Goal: Task Accomplishment & Management: Manage account settings

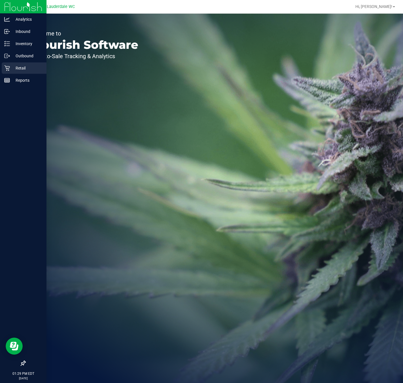
click at [3, 67] on div "Retail" at bounding box center [24, 67] width 45 height 11
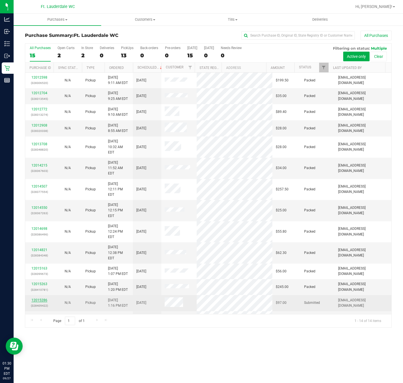
click at [42, 298] on link "12015286" at bounding box center [39, 300] width 16 height 4
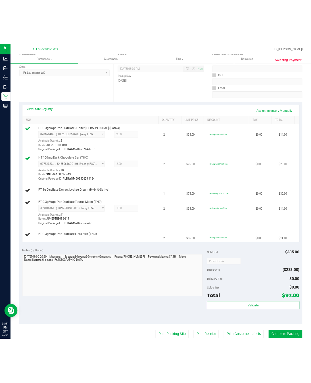
scroll to position [85, 0]
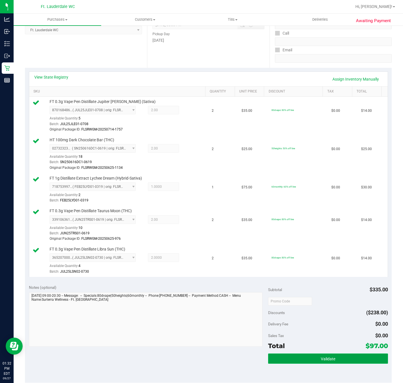
click at [339, 358] on button "Validate" at bounding box center [328, 358] width 120 height 10
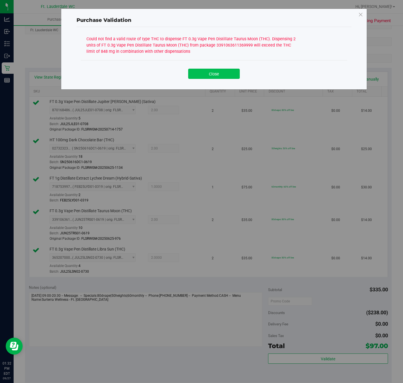
click at [209, 78] on button "Close" at bounding box center [214, 74] width 52 height 10
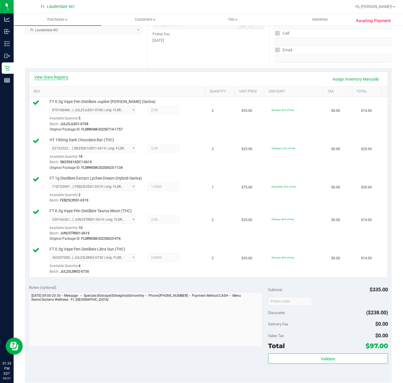
click at [54, 76] on link "View State Registry" at bounding box center [51, 77] width 34 height 6
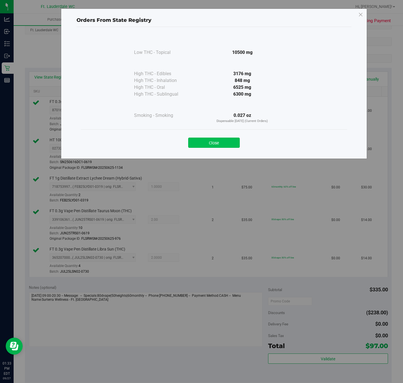
click at [220, 142] on button "Close" at bounding box center [214, 143] width 52 height 10
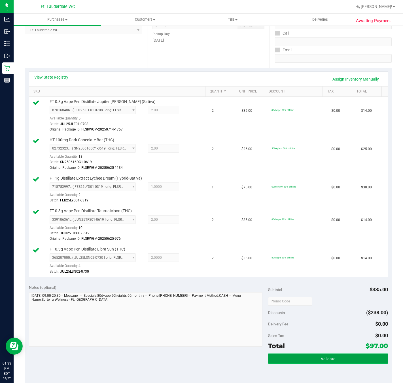
click at [312, 361] on button "Validate" at bounding box center [328, 358] width 120 height 10
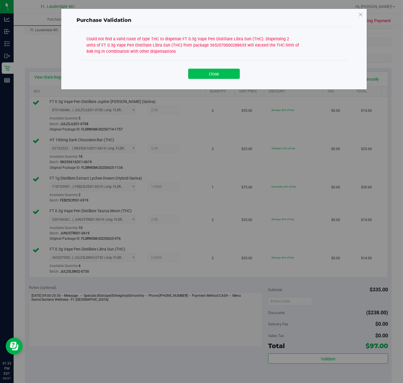
click at [214, 73] on button "Close" at bounding box center [214, 74] width 52 height 10
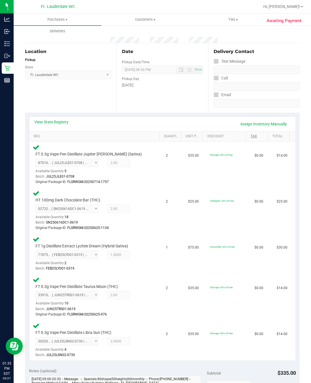
scroll to position [0, 0]
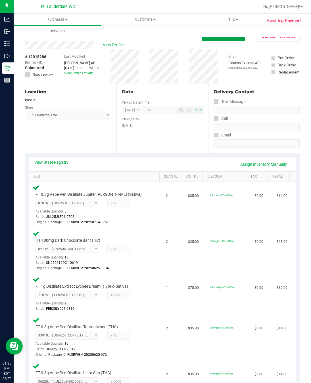
drag, startPoint x: 221, startPoint y: 37, endPoint x: 220, endPoint y: 44, distance: 6.4
click at [221, 37] on span "Edit Purchase" at bounding box center [224, 35] width 28 height 5
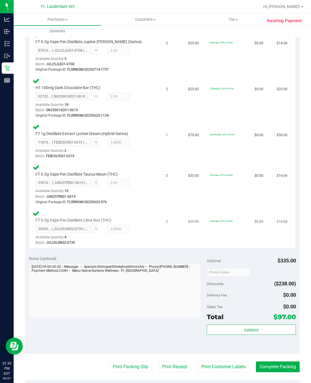
scroll to position [170, 0]
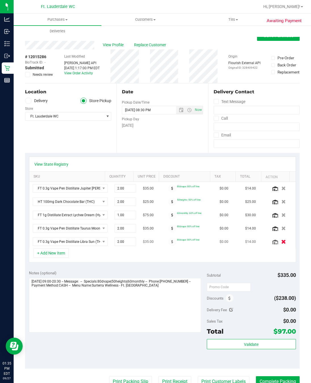
click at [281, 244] on icon "button" at bounding box center [283, 242] width 5 height 4
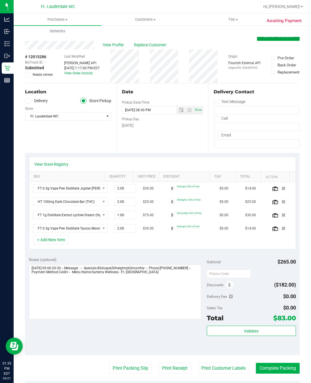
click at [267, 39] on button "Save Purchase" at bounding box center [278, 36] width 43 height 10
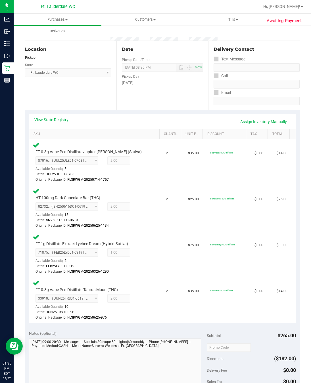
scroll to position [170, 0]
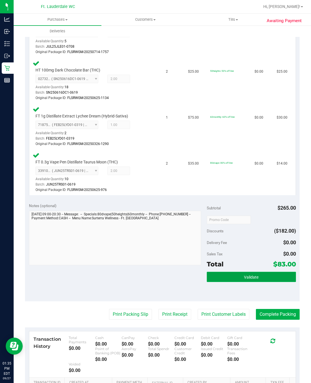
click at [234, 278] on button "Validate" at bounding box center [251, 277] width 89 height 10
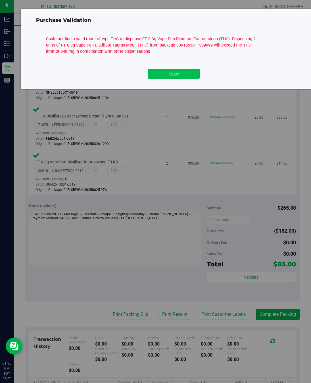
click at [186, 73] on button "Close" at bounding box center [174, 74] width 52 height 10
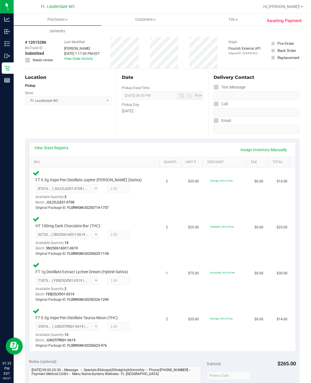
scroll to position [0, 0]
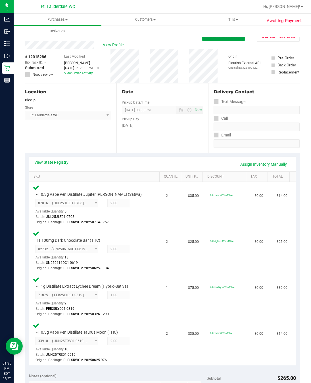
click at [212, 39] on button "Edit Purchase" at bounding box center [223, 36] width 43 height 10
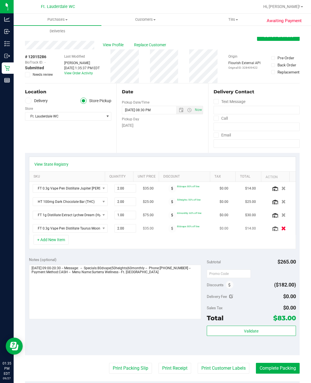
click at [281, 231] on icon "button" at bounding box center [283, 228] width 5 height 4
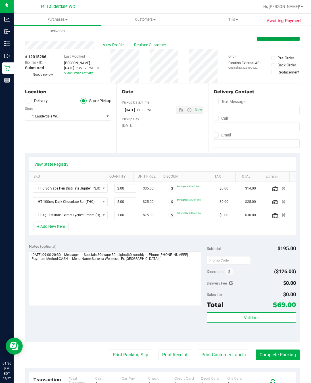
click at [263, 38] on span "Save Purchase" at bounding box center [278, 35] width 30 height 5
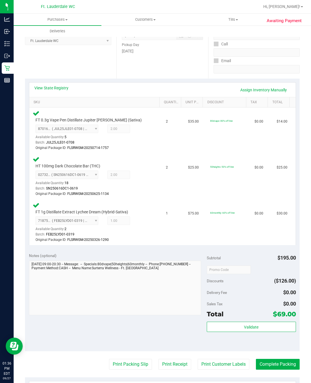
scroll to position [170, 0]
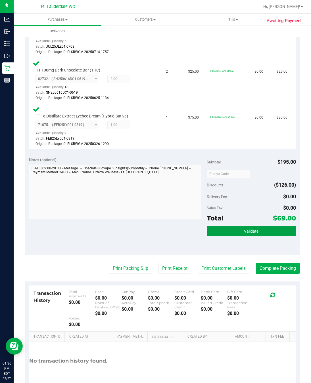
click at [211, 231] on button "Validate" at bounding box center [251, 231] width 89 height 10
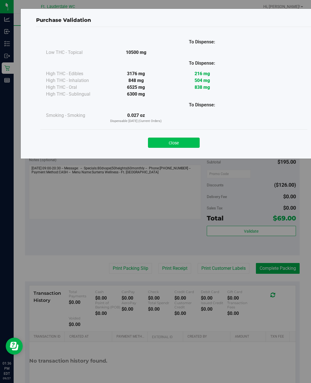
click at [180, 141] on button "Close" at bounding box center [174, 143] width 52 height 10
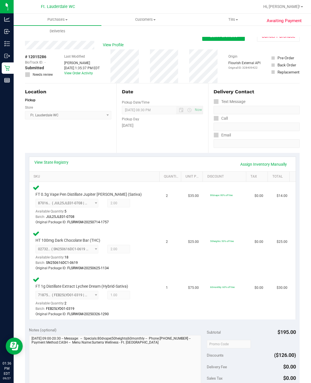
scroll to position [204, 0]
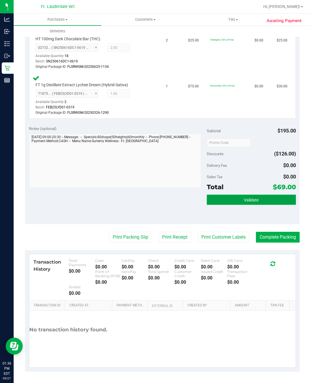
click at [244, 201] on span "Validate" at bounding box center [251, 200] width 14 height 5
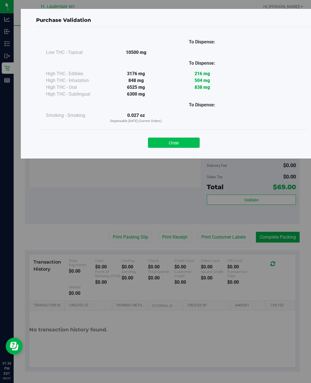
click at [172, 142] on button "Close" at bounding box center [174, 143] width 52 height 10
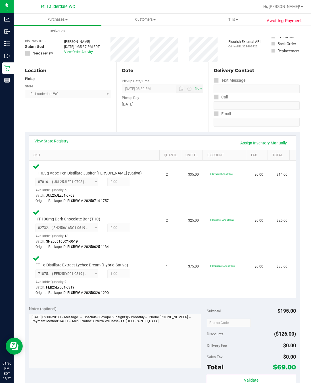
scroll to position [0, 0]
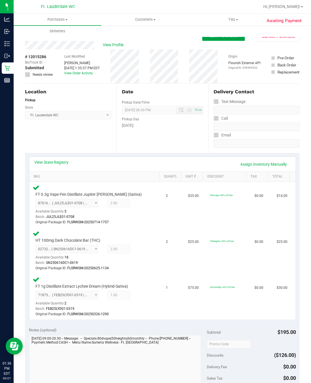
click at [222, 37] on span "Edit Purchase" at bounding box center [224, 35] width 28 height 5
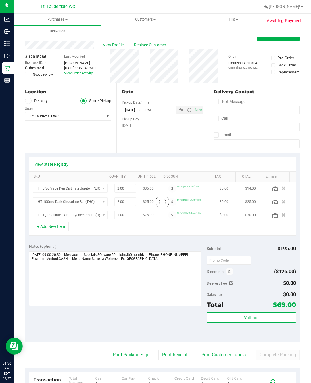
scroll to position [43, 0]
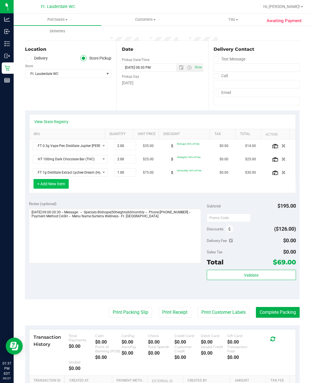
click at [64, 185] on button "+ Add New Item" at bounding box center [50, 184] width 35 height 10
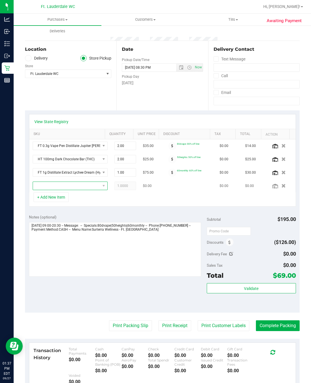
click at [81, 190] on span "NO DATA FOUND" at bounding box center [66, 186] width 67 height 8
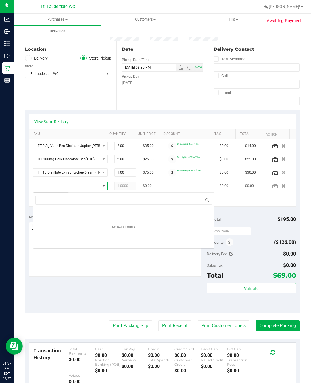
scroll to position [9, 62]
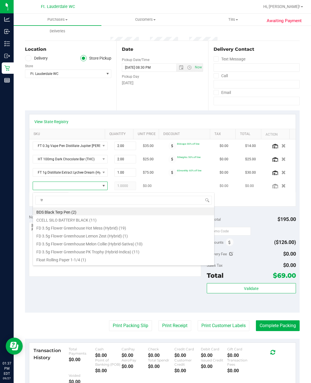
type input "trs"
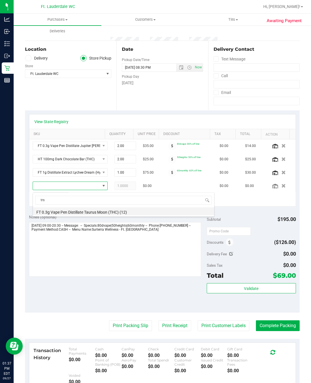
click at [81, 212] on li "FT 0.3g Vape Pen Distillate Taurus Moon (THC) (12)" at bounding box center [123, 211] width 181 height 8
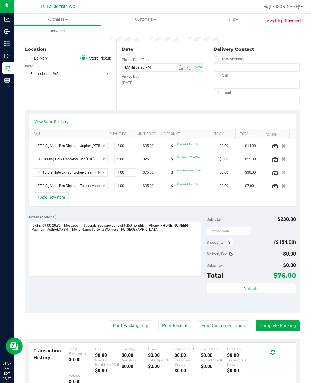
scroll to position [0, 0]
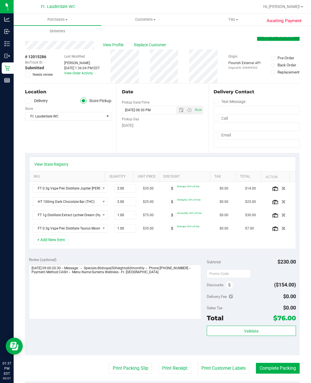
click at [269, 37] on span "Save Purchase" at bounding box center [278, 35] width 30 height 5
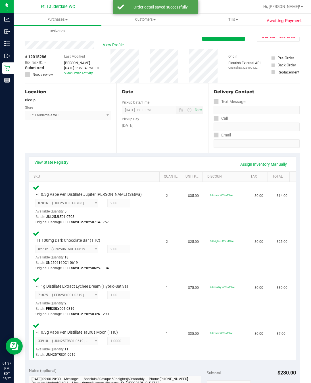
scroll to position [129, 0]
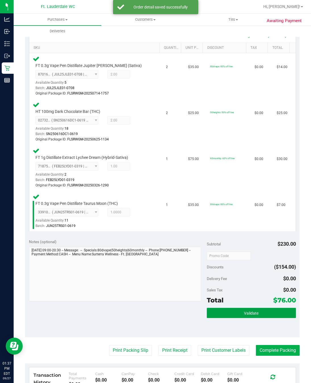
click at [244, 315] on span "Validate" at bounding box center [251, 313] width 14 height 5
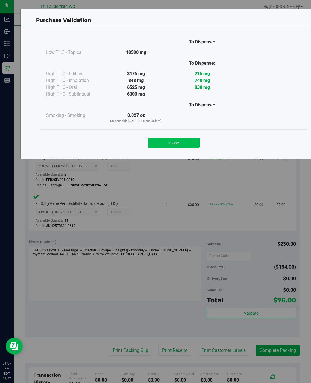
click at [179, 139] on button "Close" at bounding box center [174, 143] width 52 height 10
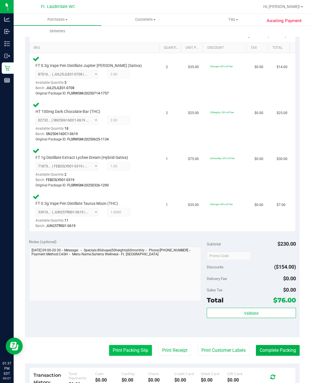
click at [120, 352] on button "Print Packing Slip" at bounding box center [130, 350] width 43 height 11
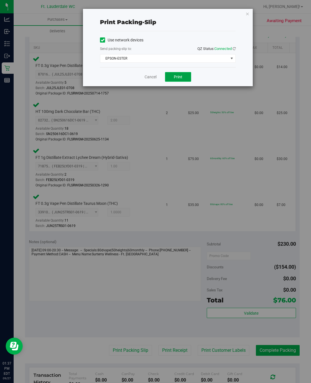
click at [184, 80] on button "Print" at bounding box center [178, 77] width 26 height 10
click at [145, 75] on link "Cancel" at bounding box center [150, 77] width 12 height 6
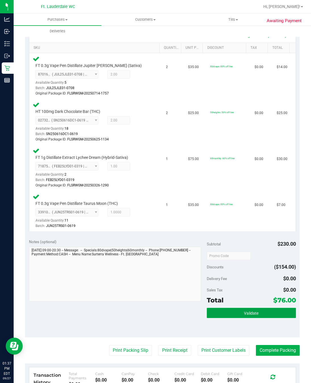
click at [263, 312] on button "Validate" at bounding box center [251, 313] width 89 height 10
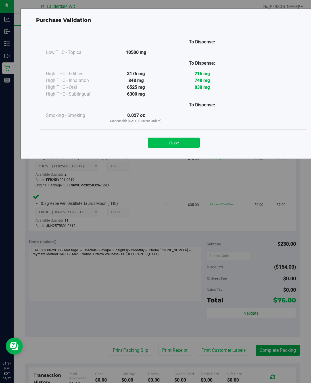
click at [188, 148] on button "Close" at bounding box center [174, 143] width 52 height 10
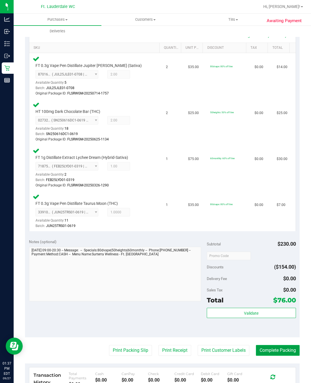
click at [283, 349] on button "Complete Packing" at bounding box center [278, 350] width 44 height 11
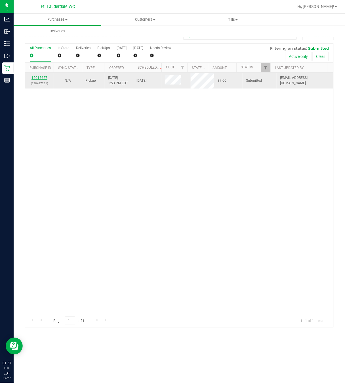
click at [34, 77] on link "12015627" at bounding box center [39, 78] width 16 height 4
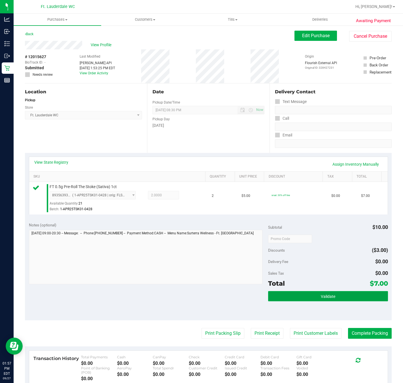
click at [330, 298] on span "Validate" at bounding box center [328, 296] width 14 height 5
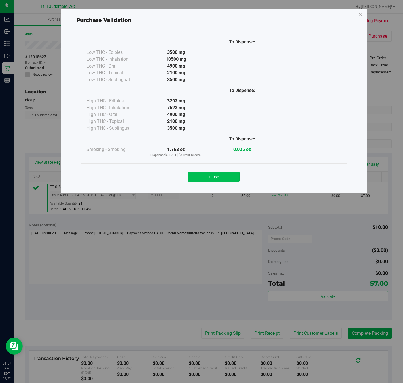
click at [222, 180] on button "Close" at bounding box center [214, 177] width 52 height 10
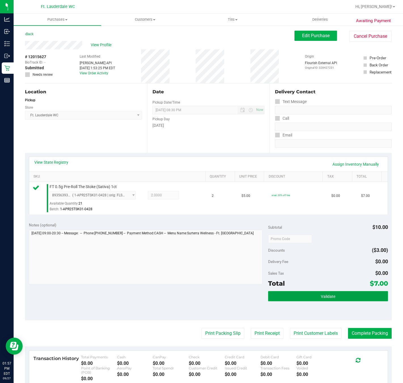
click at [313, 299] on button "Validate" at bounding box center [328, 296] width 120 height 10
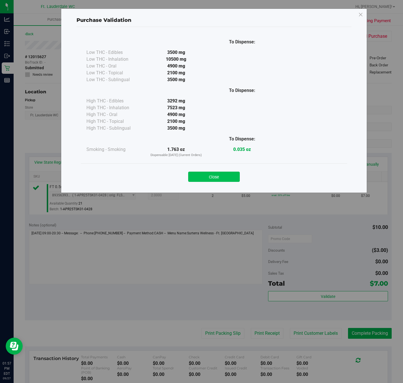
click at [218, 172] on button "Close" at bounding box center [214, 177] width 52 height 10
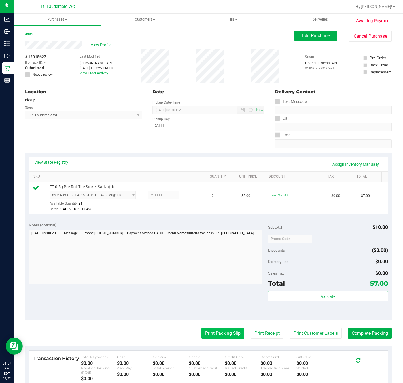
click at [222, 331] on button "Print Packing Slip" at bounding box center [223, 333] width 43 height 11
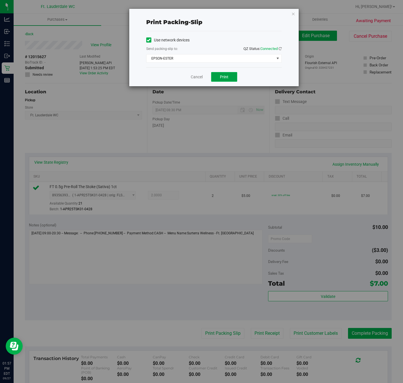
click at [228, 79] on span "Print" at bounding box center [224, 77] width 9 height 5
click at [192, 78] on link "Cancel" at bounding box center [197, 77] width 12 height 6
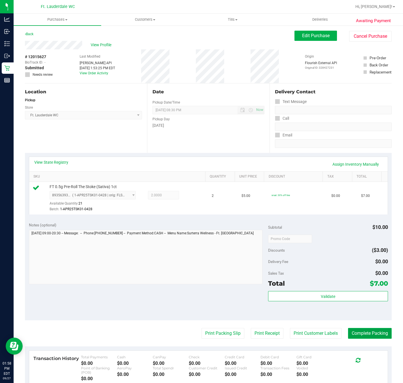
click at [365, 335] on button "Complete Packing" at bounding box center [370, 333] width 44 height 11
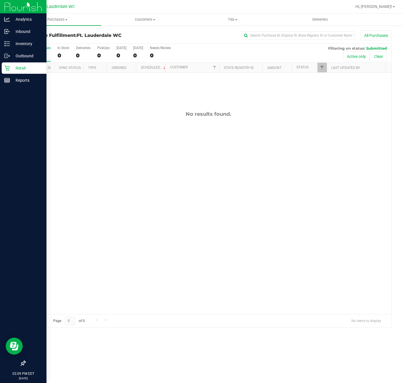
click at [9, 71] on icon at bounding box center [7, 68] width 6 height 6
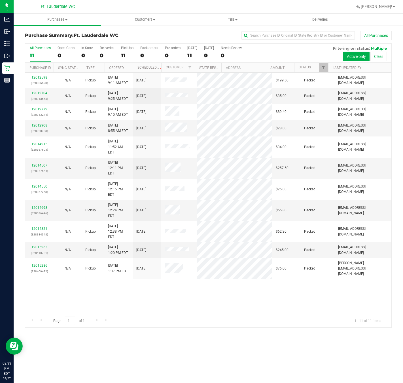
click at [260, 277] on div "12012598 (328306520) N/A Pickup [DATE] 9:11 AM EDT 9/27/2025 $199.50 Packed [EM…" at bounding box center [208, 193] width 367 height 241
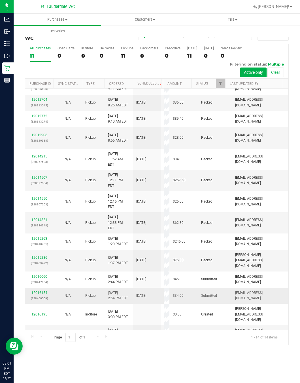
scroll to position [13, 0]
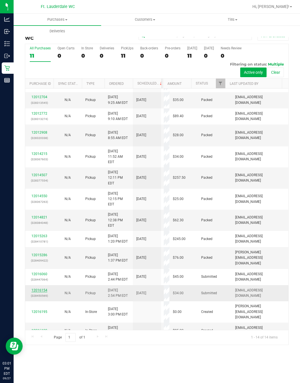
click at [45, 288] on link "12016154" at bounding box center [39, 290] width 16 height 4
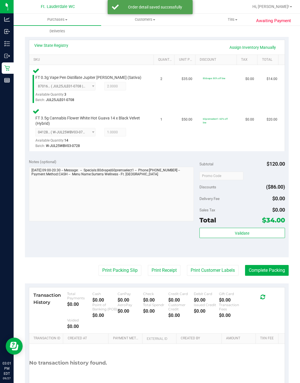
scroll to position [152, 0]
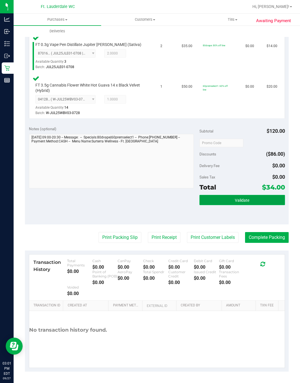
click at [233, 195] on button "Validate" at bounding box center [242, 200] width 85 height 10
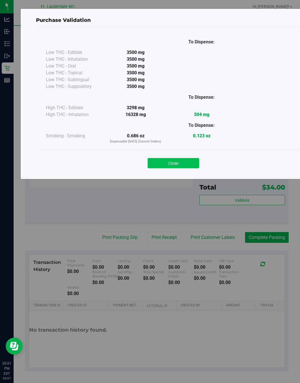
click at [173, 164] on button "Close" at bounding box center [174, 163] width 52 height 10
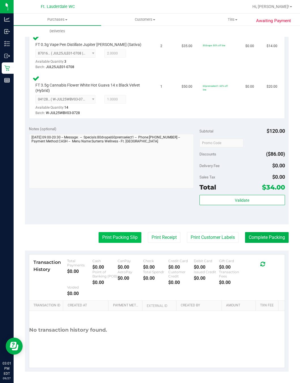
click at [130, 232] on button "Print Packing Slip" at bounding box center [120, 237] width 43 height 11
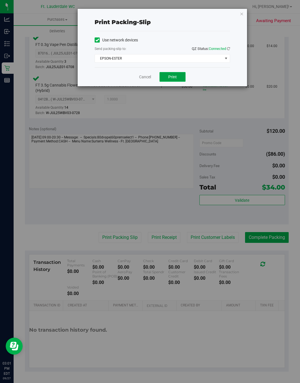
click at [175, 79] on span "Print" at bounding box center [173, 77] width 9 height 5
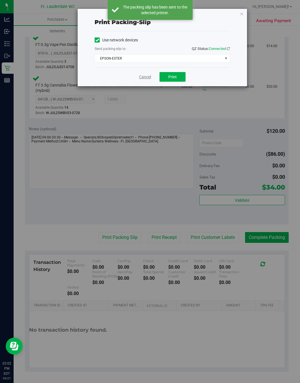
click at [145, 79] on link "Cancel" at bounding box center [145, 77] width 12 height 6
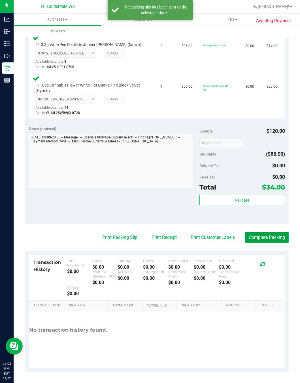
click at [269, 233] on button "Complete Packing" at bounding box center [267, 237] width 44 height 11
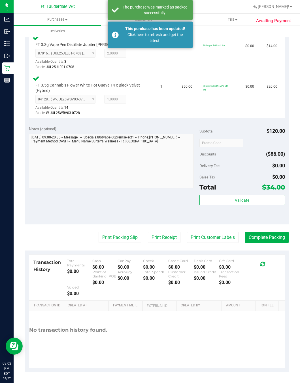
click at [239, 182] on div "Total $34.00" at bounding box center [242, 187] width 85 height 10
click at [244, 198] on span "Validate" at bounding box center [242, 200] width 14 height 5
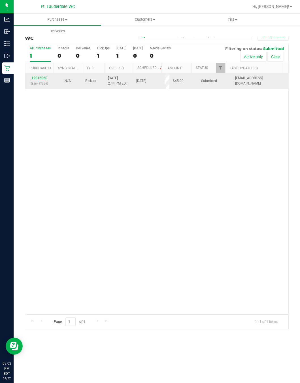
click at [38, 78] on link "12016060" at bounding box center [39, 78] width 16 height 4
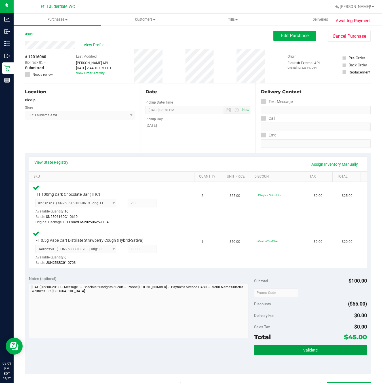
click at [293, 348] on button "Validate" at bounding box center [310, 350] width 113 height 10
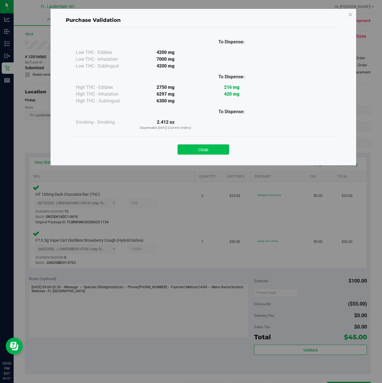
click at [199, 153] on button "Close" at bounding box center [204, 149] width 52 height 10
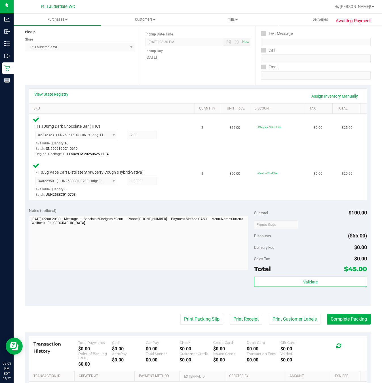
scroll to position [68, 0]
click at [193, 320] on button "Print Packing Slip" at bounding box center [201, 319] width 43 height 11
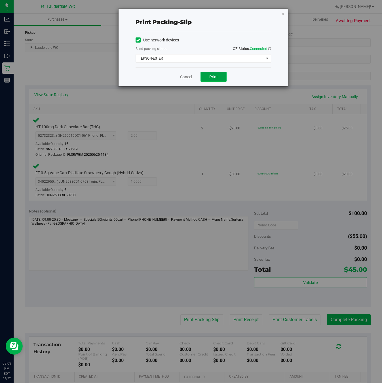
click at [216, 81] on button "Print" at bounding box center [214, 77] width 26 height 10
click at [182, 79] on link "Cancel" at bounding box center [186, 77] width 12 height 6
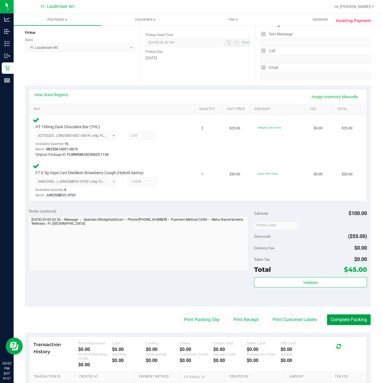
click at [349, 320] on button "Complete Packing" at bounding box center [349, 319] width 44 height 11
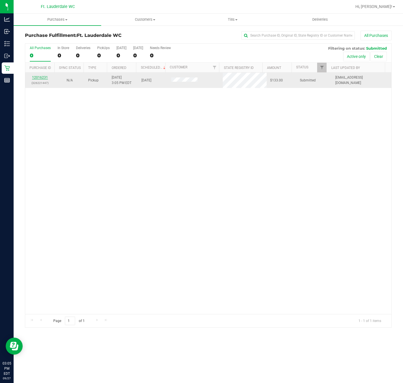
click at [43, 79] on link "12016231" at bounding box center [40, 77] width 16 height 4
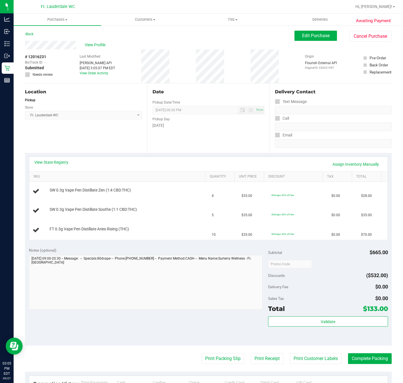
click at [70, 135] on div "Location Pickup Store Ft. Lauderdale WC Select Store [PERSON_NAME][GEOGRAPHIC_D…" at bounding box center [86, 118] width 122 height 70
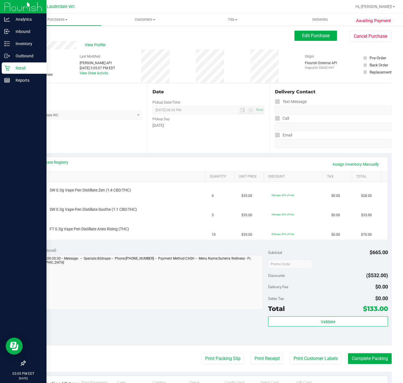
drag, startPoint x: 69, startPoint y: 131, endPoint x: 3, endPoint y: 148, distance: 68.4
click at [61, 131] on div "Location Pickup Store Ft. Lauderdale WC Select Store [PERSON_NAME][GEOGRAPHIC_D…" at bounding box center [86, 118] width 122 height 70
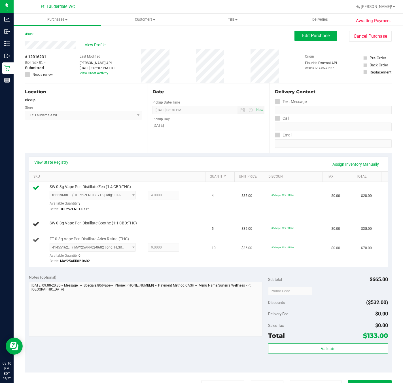
click at [280, 242] on td "80dvape: 80% off line" at bounding box center [298, 250] width 60 height 33
click at [273, 229] on span "80dvape: 80% off line" at bounding box center [283, 228] width 22 height 3
click at [272, 228] on span "80dvape: 80% off line" at bounding box center [283, 228] width 22 height 3
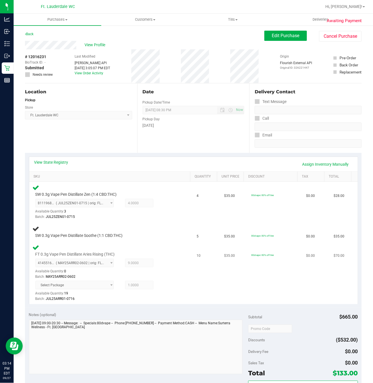
click at [193, 249] on td "10" at bounding box center [207, 273] width 28 height 62
click at [195, 236] on td "5" at bounding box center [207, 231] width 28 height 19
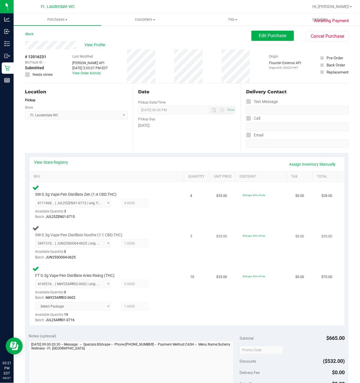
click at [240, 260] on td "80dvape: 80% off line" at bounding box center [266, 242] width 53 height 41
click at [249, 251] on td "80dvape: 80% off line" at bounding box center [266, 242] width 53 height 41
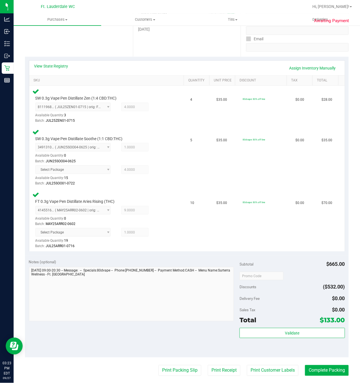
scroll to position [95, 0]
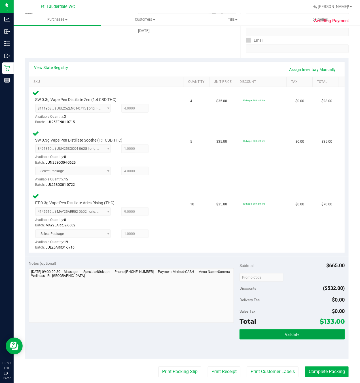
click at [291, 331] on button "Validate" at bounding box center [293, 334] width 106 height 10
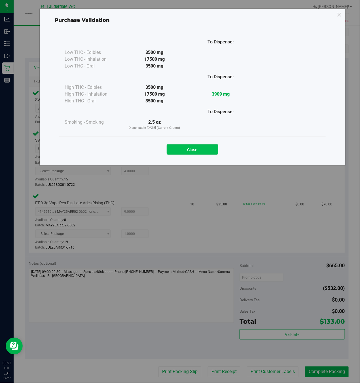
click at [193, 151] on button "Close" at bounding box center [193, 149] width 52 height 10
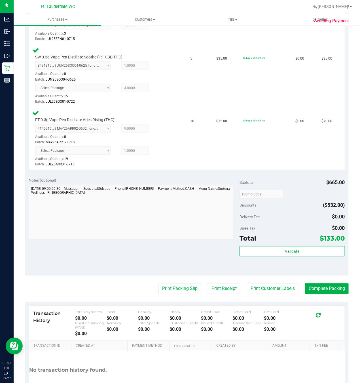
scroll to position [207, 0]
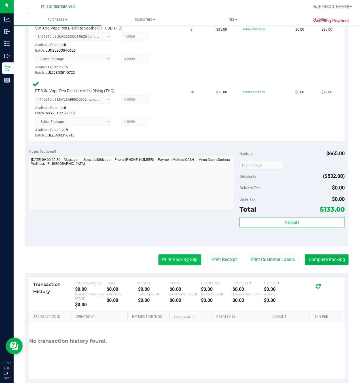
click at [171, 259] on button "Print Packing Slip" at bounding box center [180, 259] width 43 height 11
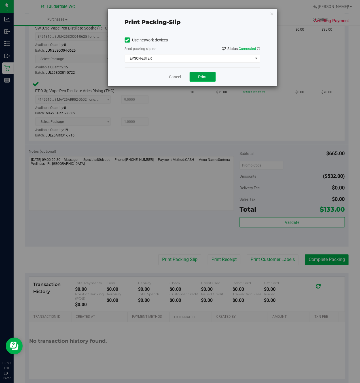
click at [206, 81] on button "Print" at bounding box center [203, 77] width 26 height 10
click at [177, 78] on link "Cancel" at bounding box center [175, 77] width 12 height 6
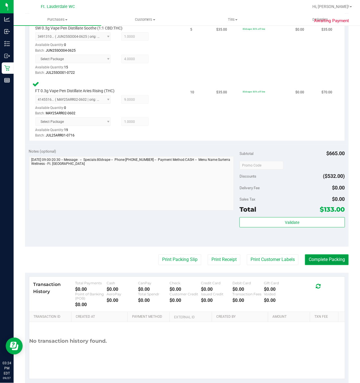
click at [323, 259] on button "Complete Packing" at bounding box center [327, 259] width 44 height 11
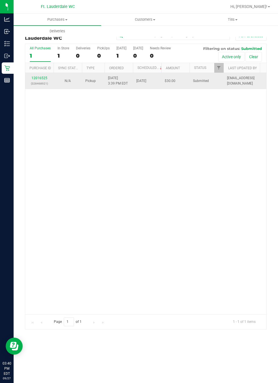
click at [37, 80] on div "12016525 (328468921)" at bounding box center [40, 80] width 22 height 11
click at [37, 79] on link "12016525" at bounding box center [39, 78] width 16 height 4
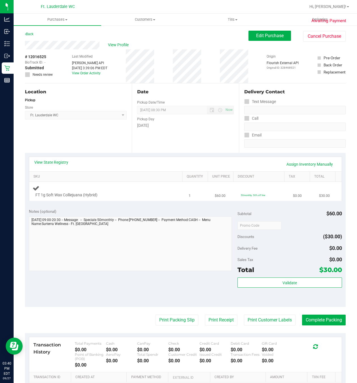
click at [121, 185] on div "FT 1g Soft Wax Colliejuana (Hybrid)" at bounding box center [108, 191] width 150 height 13
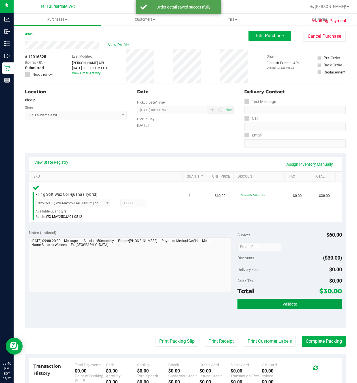
click at [257, 302] on button "Validate" at bounding box center [290, 304] width 104 height 10
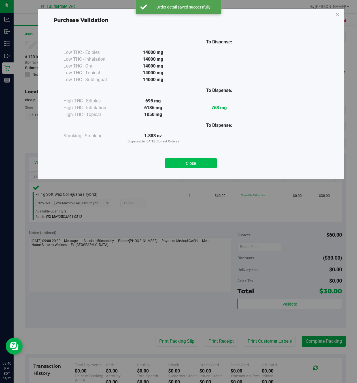
click at [186, 161] on button "Close" at bounding box center [191, 163] width 52 height 10
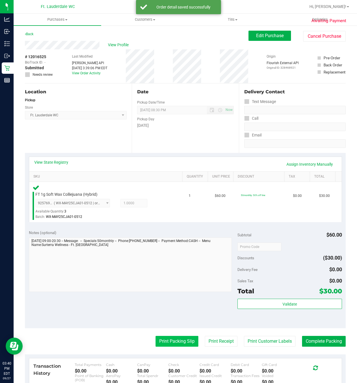
click at [165, 342] on button "Print Packing Slip" at bounding box center [177, 341] width 43 height 11
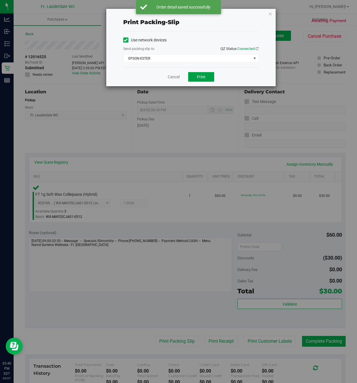
click at [207, 77] on button "Print" at bounding box center [201, 77] width 26 height 10
click at [169, 79] on link "Cancel" at bounding box center [174, 77] width 12 height 6
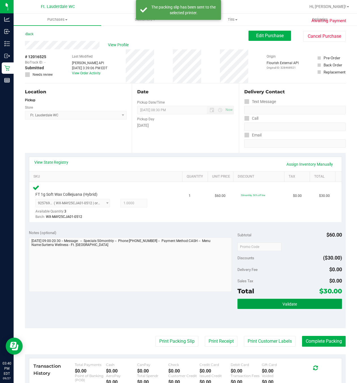
click at [296, 308] on button "Validate" at bounding box center [290, 304] width 104 height 10
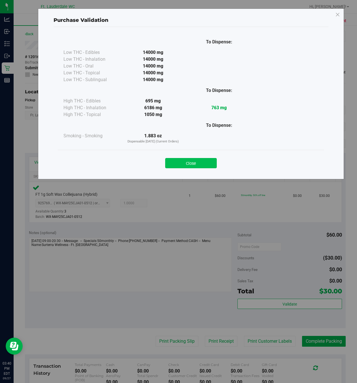
click at [189, 159] on button "Close" at bounding box center [191, 163] width 52 height 10
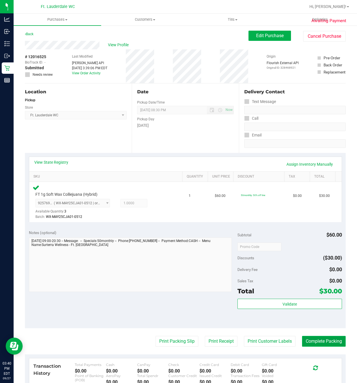
click at [328, 345] on button "Complete Packing" at bounding box center [324, 341] width 44 height 11
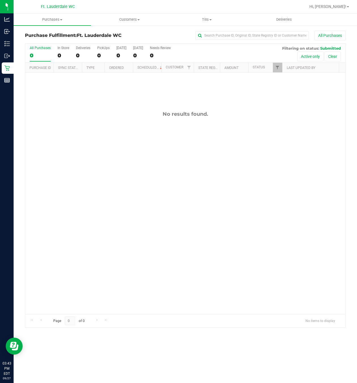
click at [91, 250] on div "No results found." at bounding box center [185, 213] width 321 height 280
click at [111, 235] on div "No results found." at bounding box center [185, 213] width 321 height 280
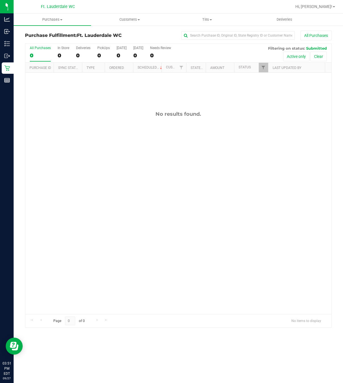
click at [69, 107] on div "No results found." at bounding box center [178, 213] width 306 height 280
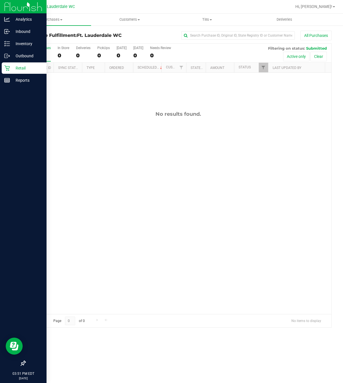
click at [7, 70] on icon at bounding box center [6, 68] width 5 height 5
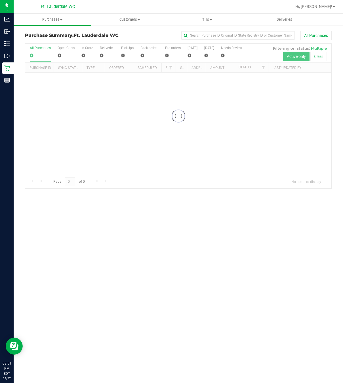
drag, startPoint x: 26, startPoint y: 95, endPoint x: 87, endPoint y: 140, distance: 75.8
click at [87, 140] on div at bounding box center [178, 116] width 306 height 145
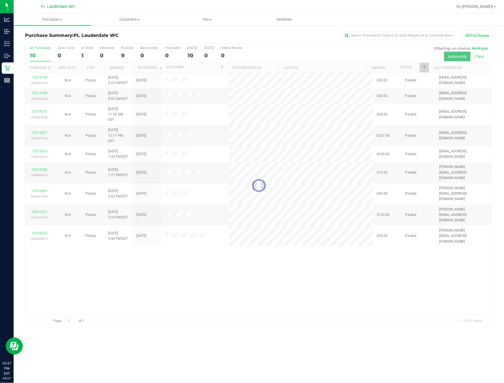
click at [208, 248] on div at bounding box center [258, 186] width 467 height 284
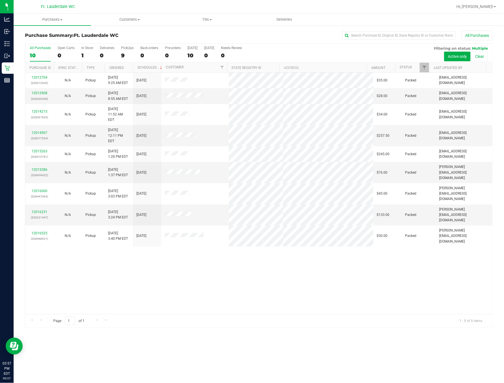
click at [127, 45] on div "All Purchases 10 Open Carts 0 In Store 1 Deliveries 0 PickUps 9 Back-orders 0 P…" at bounding box center [258, 46] width 467 height 5
click at [127, 49] on div "PickUps" at bounding box center [127, 48] width 12 height 4
click at [0, 0] on input "PickUps 9" at bounding box center [0, 0] width 0 height 0
click at [235, 236] on div "12012704 (328313545) N/A Pickup 9/27/2025 9:25 AM EDT 9/27/2025 $35.00 Packed j…" at bounding box center [258, 193] width 467 height 241
click at [235, 237] on div "12012704 (328313545) N/A Pickup 9/27/2025 9:25 AM EDT 9/27/2025 $35.00 Packed j…" at bounding box center [258, 193] width 467 height 241
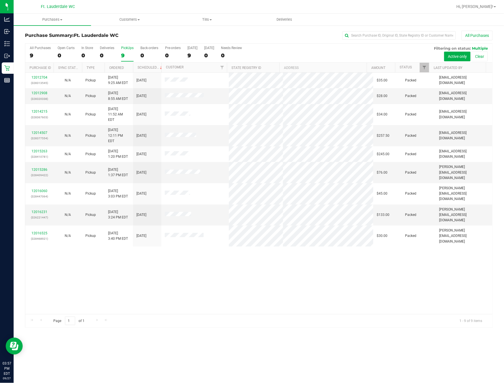
click at [234, 238] on div "12012704 (328313545) N/A Pickup 9/27/2025 9:25 AM EDT 9/27/2025 $35.00 Packed j…" at bounding box center [258, 193] width 467 height 241
click at [241, 260] on div "12012704 (328313545) N/A Pickup 9/27/2025 9:25 AM EDT 9/27/2025 $35.00 Packed j…" at bounding box center [258, 193] width 467 height 241
click at [123, 56] on div "9" at bounding box center [127, 55] width 12 height 7
click at [0, 0] on input "PickUps 9" at bounding box center [0, 0] width 0 height 0
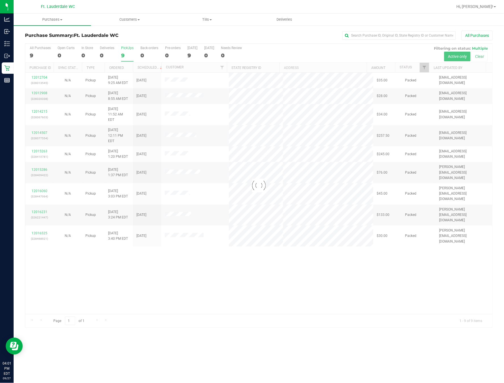
click at [241, 271] on div at bounding box center [258, 186] width 467 height 284
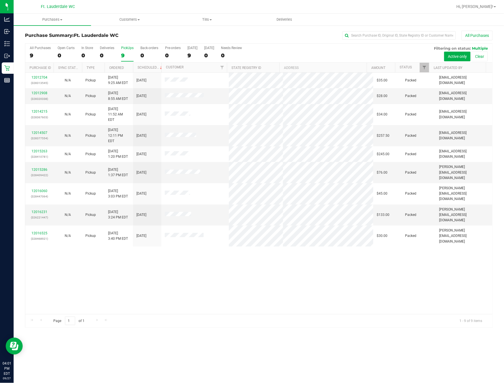
click at [279, 48] on div "All Purchases 9 Open Carts 0 In Store 0 Deliveries 0 PickUps 9 Back-orders 0 Pr…" at bounding box center [258, 46] width 467 height 5
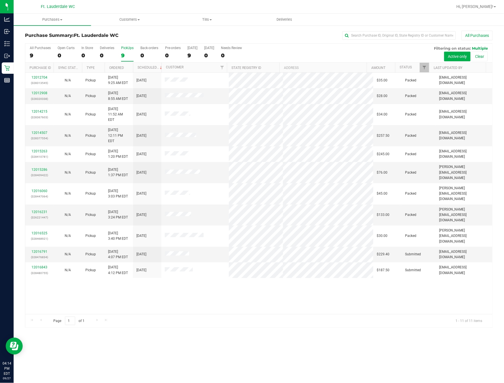
click at [94, 277] on div "12012704 (328313545) N/A Pickup 9/27/2025 9:25 AM EDT 9/27/2025 $35.00 Packed j…" at bounding box center [258, 193] width 467 height 241
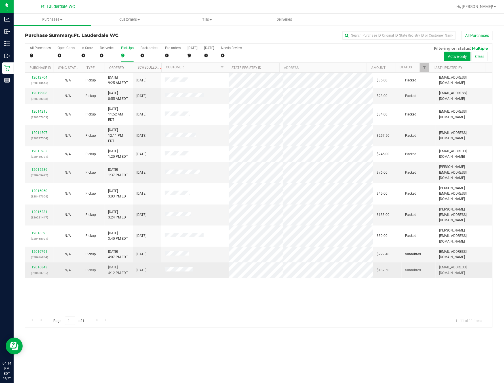
click at [43, 265] on link "12016843" at bounding box center [39, 267] width 16 height 4
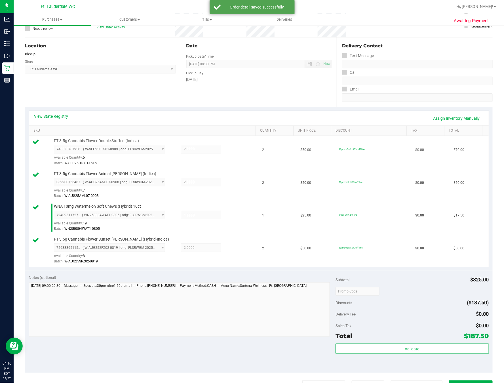
scroll to position [85, 0]
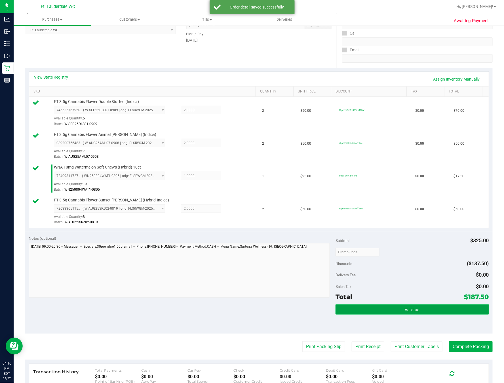
click at [357, 312] on span "Validate" at bounding box center [412, 310] width 14 height 5
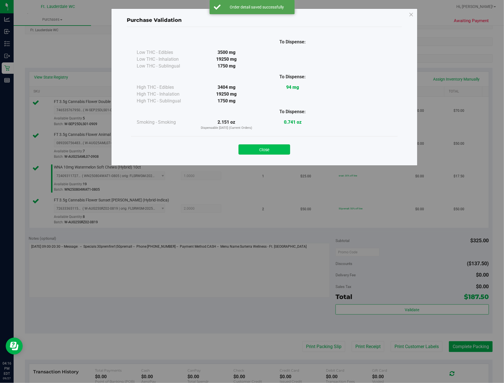
click at [272, 151] on button "Close" at bounding box center [265, 149] width 52 height 10
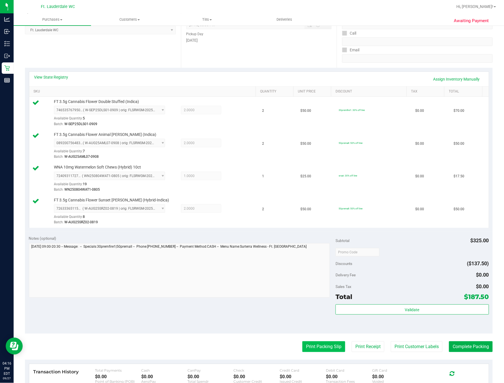
click at [308, 351] on button "Print Packing Slip" at bounding box center [323, 346] width 43 height 11
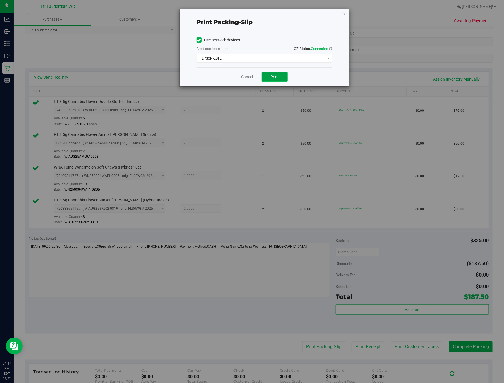
click at [272, 73] on button "Print" at bounding box center [275, 77] width 26 height 10
click at [242, 72] on div "Cancel Print" at bounding box center [265, 76] width 136 height 19
click at [247, 79] on link "Cancel" at bounding box center [247, 77] width 12 height 6
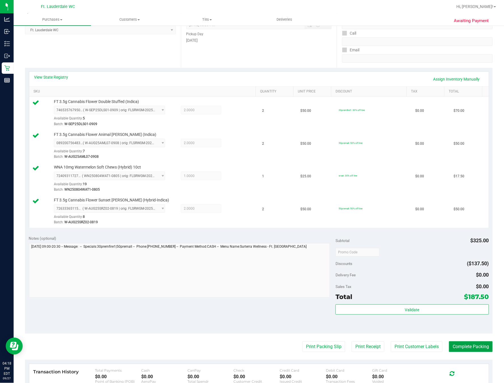
click at [357, 346] on button "Complete Packing" at bounding box center [471, 346] width 44 height 11
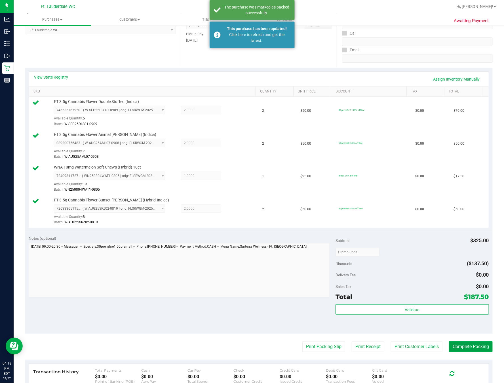
click at [357, 351] on div "Purchases Summary of purchases Fulfillment All purchases Customers All customer…" at bounding box center [259, 198] width 491 height 369
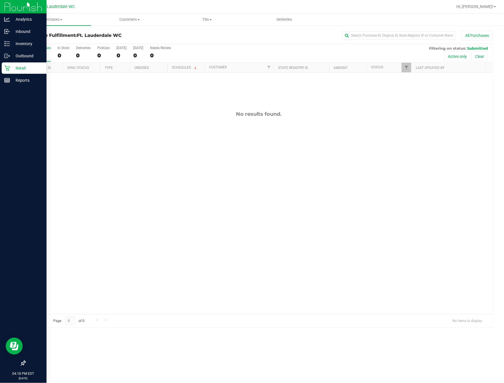
click at [9, 68] on icon at bounding box center [7, 68] width 6 height 6
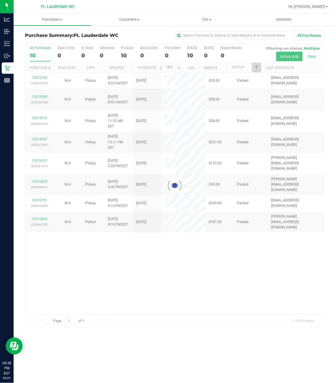
drag, startPoint x: 210, startPoint y: 257, endPoint x: 199, endPoint y: 198, distance: 60.6
click at [211, 256] on div at bounding box center [175, 186] width 300 height 284
click at [124, 50] on div at bounding box center [175, 186] width 300 height 284
click at [125, 55] on div at bounding box center [175, 186] width 300 height 284
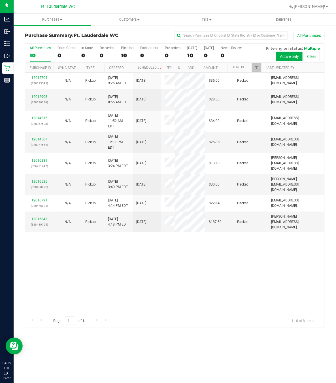
click at [159, 293] on div "12012704 (328313545) N/A Pickup 9/27/2025 9:25 AM EDT 9/27/2025 $35.00 Packed j…" at bounding box center [175, 193] width 300 height 241
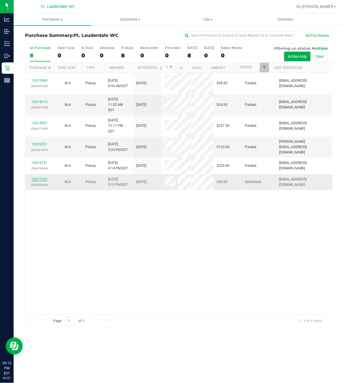
click at [43, 177] on link "12017312" at bounding box center [39, 179] width 16 height 4
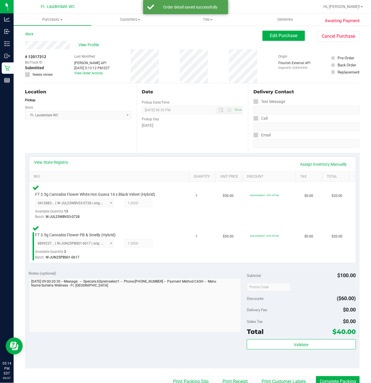
scroll to position [50, 0]
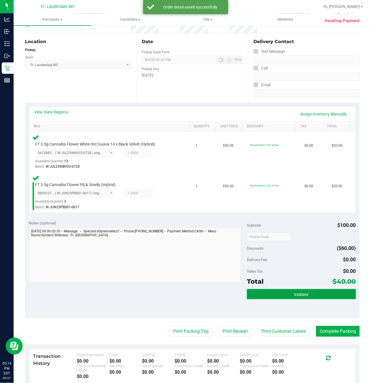
click at [295, 298] on button "Validate" at bounding box center [301, 294] width 109 height 10
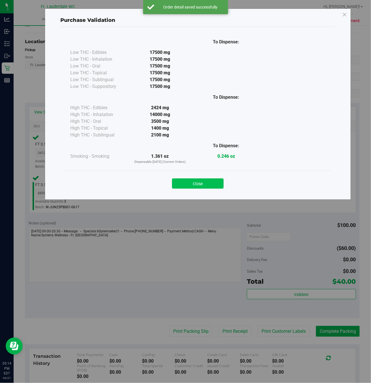
click at [191, 188] on button "Close" at bounding box center [198, 183] width 52 height 10
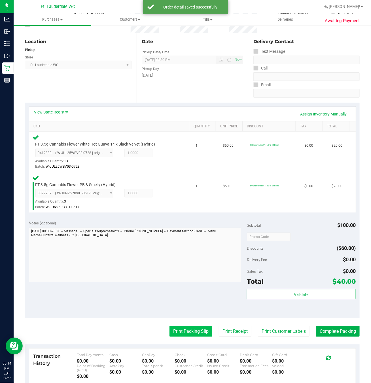
click at [187, 332] on button "Print Packing Slip" at bounding box center [191, 331] width 43 height 11
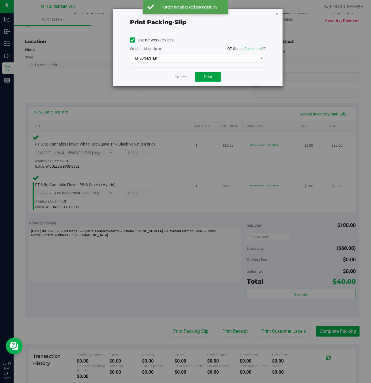
click at [207, 76] on span "Print" at bounding box center [208, 77] width 9 height 5
click at [186, 79] on link "Cancel" at bounding box center [181, 77] width 12 height 6
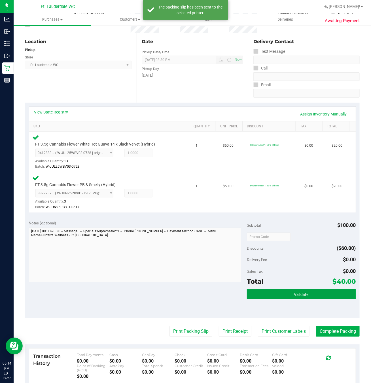
click at [299, 294] on span "Validate" at bounding box center [301, 294] width 14 height 5
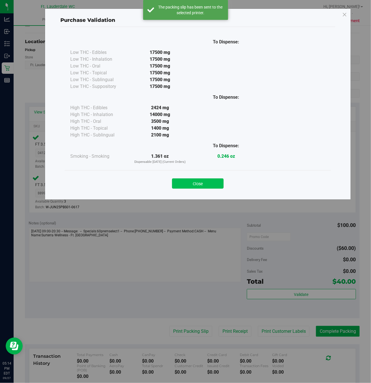
click at [195, 182] on button "Close" at bounding box center [198, 183] width 52 height 10
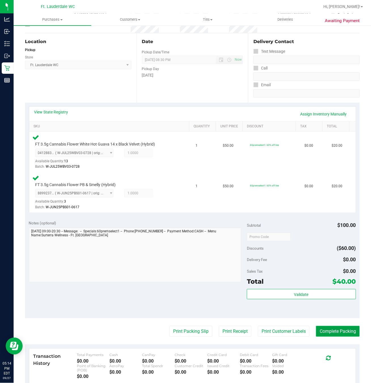
click at [336, 332] on button "Complete Packing" at bounding box center [338, 331] width 44 height 11
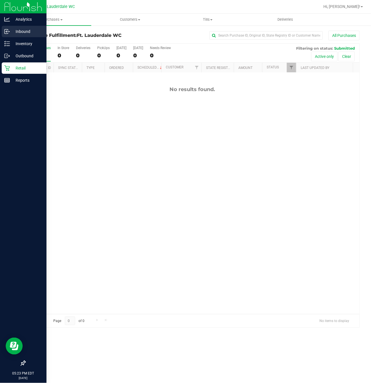
scroll to position [38, 0]
click at [0, 89] on div at bounding box center [23, 222] width 47 height 271
click at [8, 84] on div "Reports" at bounding box center [24, 80] width 45 height 11
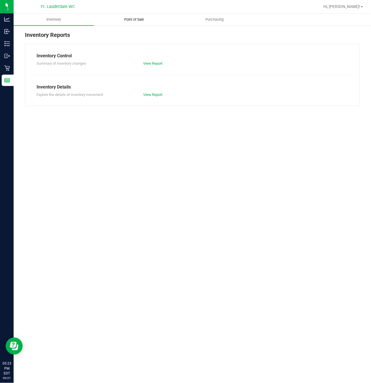
drag, startPoint x: 106, startPoint y: 26, endPoint x: 135, endPoint y: 21, distance: 28.8
click at [135, 21] on span "Point of Sale" at bounding box center [134, 19] width 35 height 5
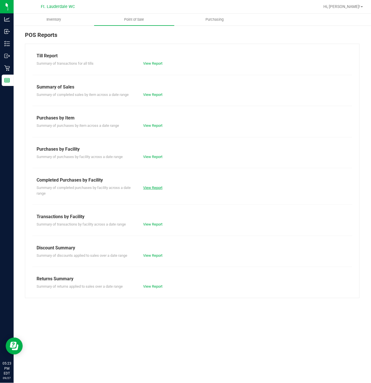
click at [156, 189] on link "View Report" at bounding box center [152, 188] width 19 height 4
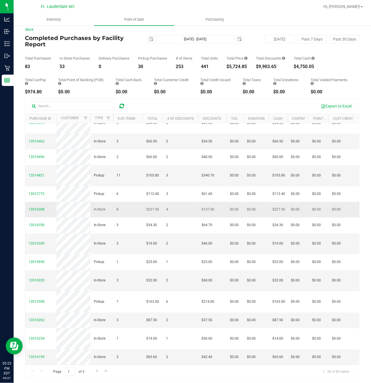
scroll to position [6, 0]
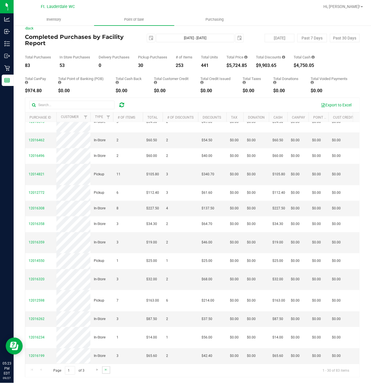
click at [107, 366] on link "Go to the last page" at bounding box center [106, 370] width 8 height 8
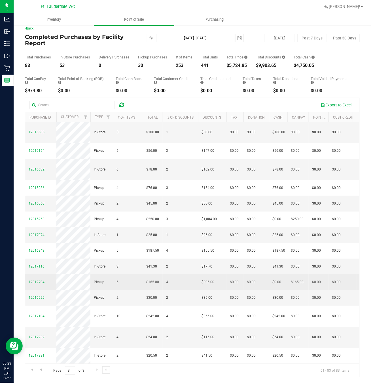
scroll to position [205, 0]
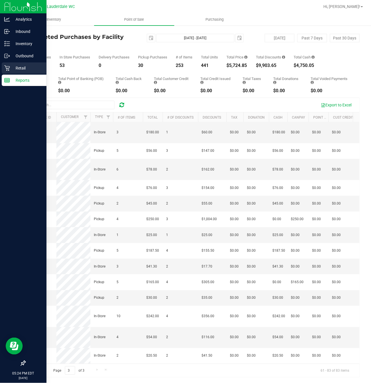
click at [15, 71] on div "Retail" at bounding box center [24, 67] width 45 height 11
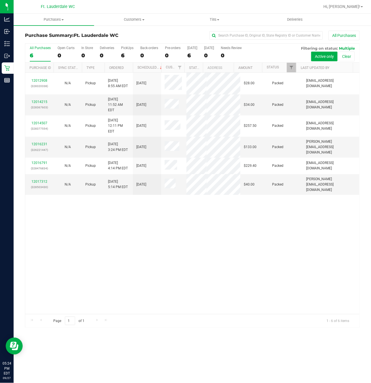
click at [205, 203] on div "12012908 (328320338) N/A Pickup 9/27/2025 8:55 AM EDT 9/27/2025 $28.00 Packed s…" at bounding box center [192, 193] width 334 height 241
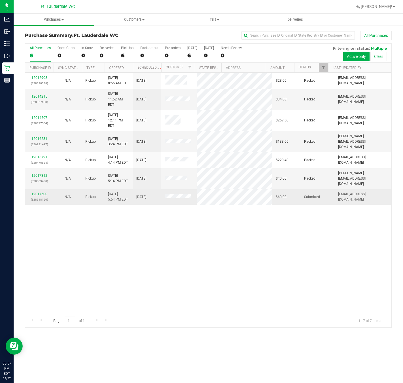
click at [39, 197] on p "(328518150)" at bounding box center [40, 199] width 22 height 5
click at [38, 192] on link "12017600" at bounding box center [39, 194] width 16 height 4
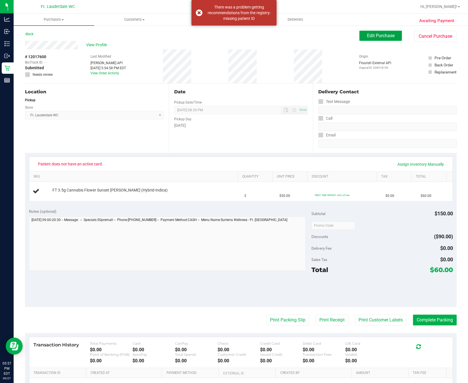
click at [336, 35] on span "Edit Purchase" at bounding box center [381, 35] width 28 height 5
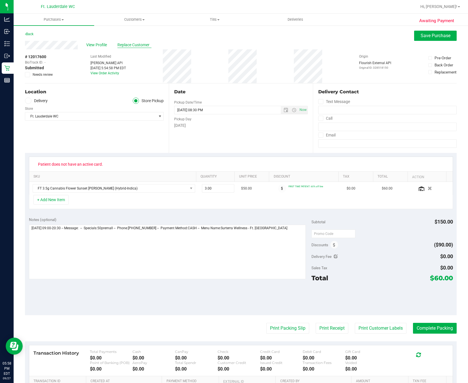
click at [139, 43] on span "Replace Customer" at bounding box center [134, 45] width 34 height 6
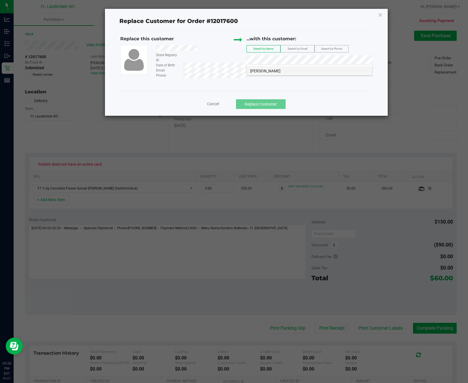
click at [292, 71] on li "STEVEN COLANGELO" at bounding box center [309, 70] width 125 height 8
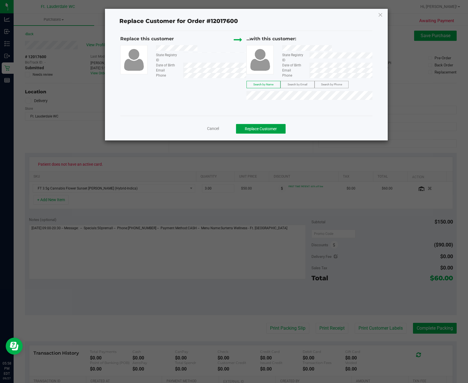
click at [276, 128] on button "Replace Customer" at bounding box center [261, 129] width 50 height 10
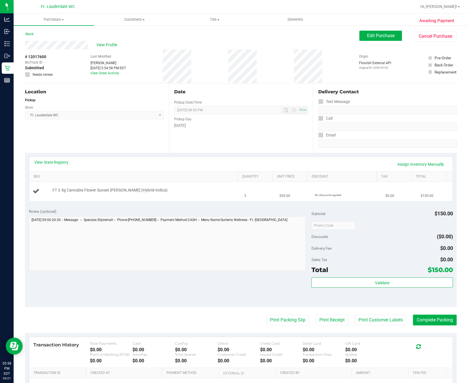
click at [183, 189] on div "FT 3.5g Cannabis Flower Sunset Runtz (Hybrid-Indica)" at bounding box center [143, 191] width 187 height 6
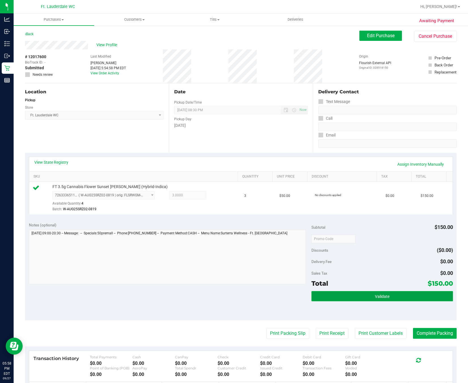
click at [336, 294] on button "Validate" at bounding box center [382, 296] width 141 height 10
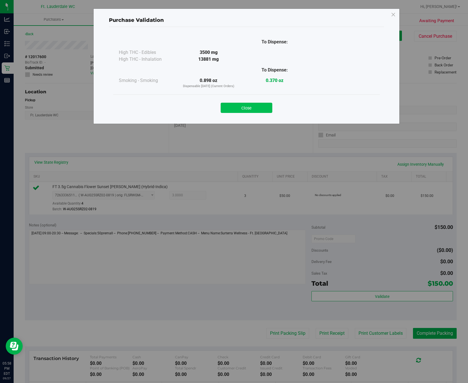
click at [238, 104] on button "Close" at bounding box center [247, 108] width 52 height 10
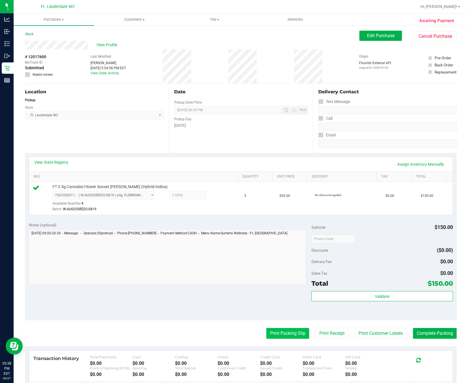
click at [266, 334] on button "Print Packing Slip" at bounding box center [287, 333] width 43 height 11
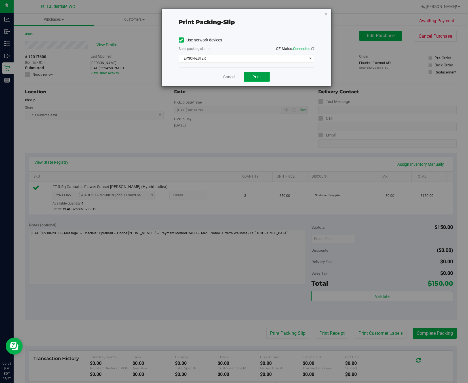
click at [254, 79] on span "Print" at bounding box center [256, 77] width 9 height 5
click at [226, 77] on link "Cancel" at bounding box center [229, 77] width 12 height 6
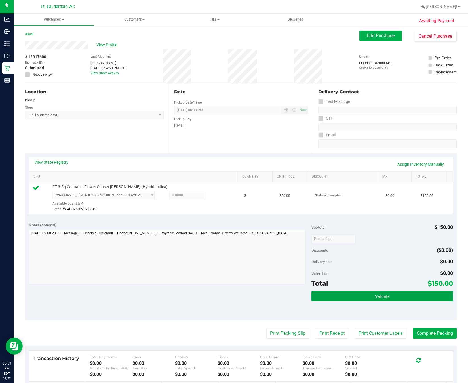
click at [336, 300] on button "Validate" at bounding box center [382, 296] width 141 height 10
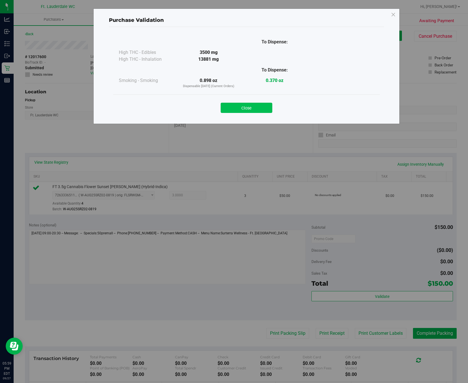
click at [244, 109] on button "Close" at bounding box center [247, 108] width 52 height 10
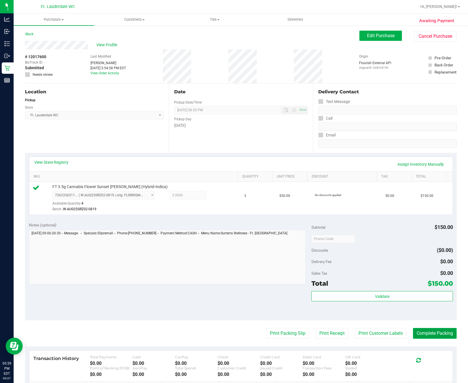
click at [336, 334] on button "Complete Packing" at bounding box center [435, 333] width 44 height 11
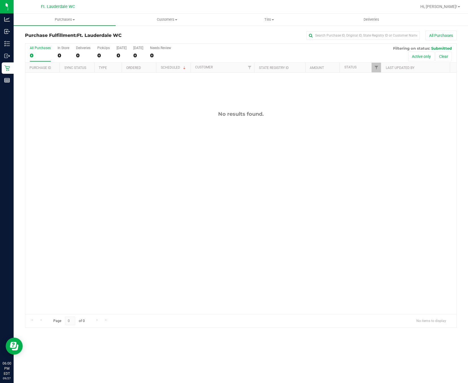
click at [340, 199] on div "No results found." at bounding box center [240, 213] width 431 height 280
click at [14, 78] on div "Purchase Fulfillment: Ft. Lauderdale WC All Purchases All Purchases 0 In Store …" at bounding box center [241, 179] width 454 height 308
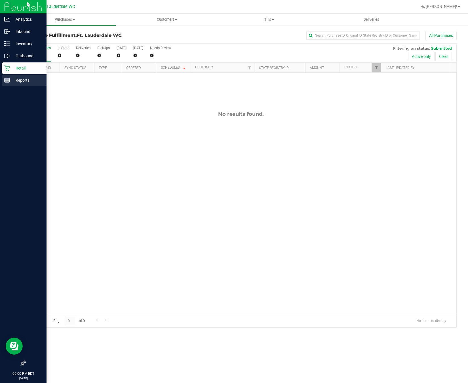
click at [10, 79] on p "Reports" at bounding box center [27, 80] width 34 height 7
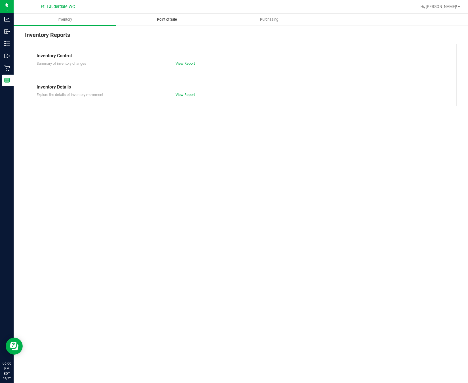
click at [169, 15] on uib-tab-heading "Point of Sale" at bounding box center [167, 19] width 102 height 11
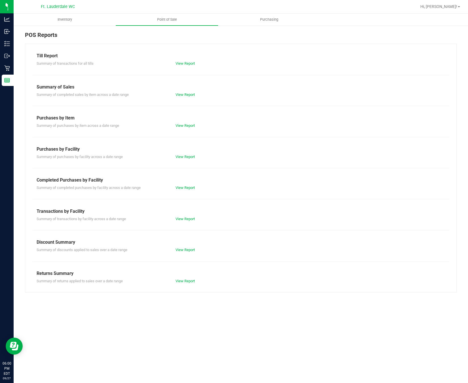
click at [172, 188] on div "View Report" at bounding box center [206, 188] width 70 height 6
click at [185, 193] on div "Till Report Summary of transactions for all tills View Report Summary of Sales …" at bounding box center [241, 168] width 432 height 249
click at [185, 186] on link "View Report" at bounding box center [185, 188] width 19 height 4
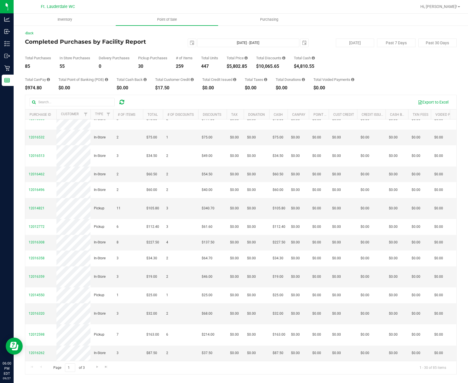
scroll to position [343, 0]
click at [105, 371] on link "Go to the last page" at bounding box center [106, 367] width 8 height 8
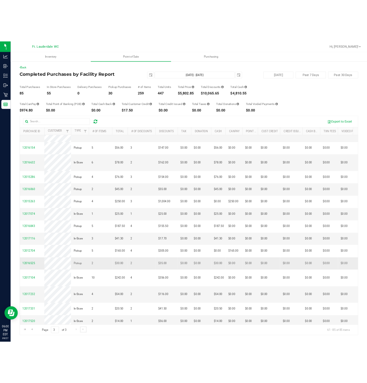
scroll to position [248, 0]
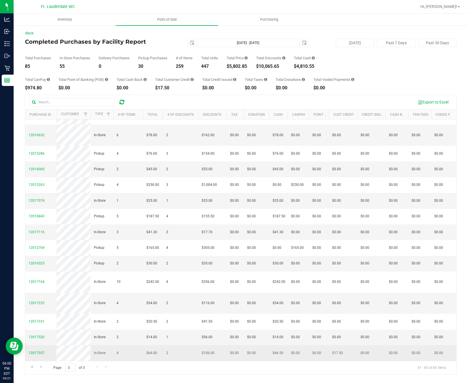
click at [59, 345] on tr "12017557 In-Store 4 $64.00 2 $106.00 $0.00 $0.00 $46.50 $0.00 $0.00 $0.00 $0.00…" at bounding box center [430, 352] width 811 height 15
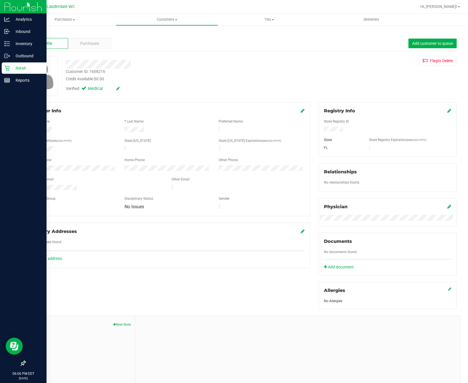
click at [9, 68] on icon at bounding box center [6, 68] width 5 height 5
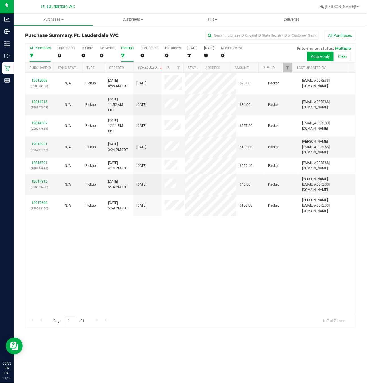
click at [123, 51] on label "PickUps 7" at bounding box center [127, 54] width 12 height 16
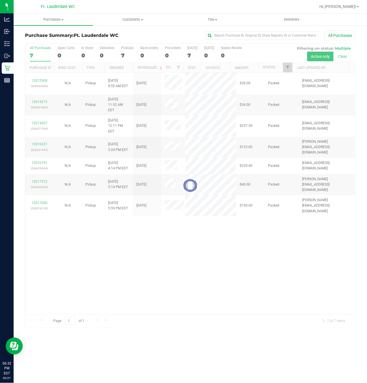
drag, startPoint x: 142, startPoint y: 278, endPoint x: 146, endPoint y: 278, distance: 3.7
click at [144, 278] on div at bounding box center [190, 186] width 330 height 284
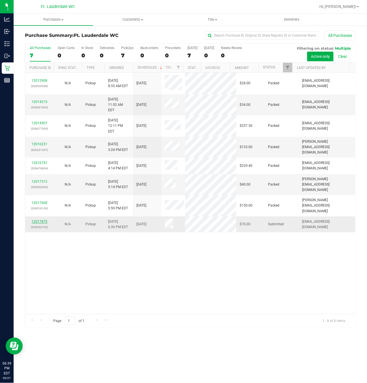
click at [32, 220] on link "12017875" at bounding box center [39, 222] width 16 height 4
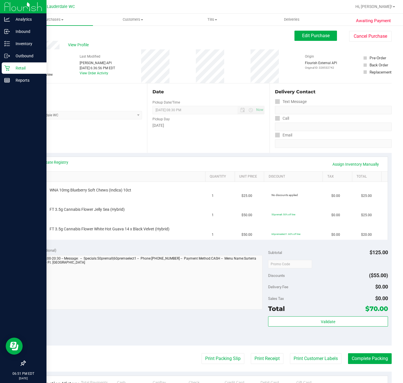
click at [8, 71] on div "Retail" at bounding box center [24, 67] width 45 height 11
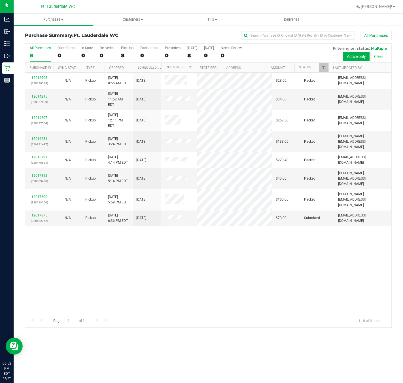
click at [194, 255] on div "12012908 (328320338) N/A Pickup [DATE] 8:55 AM EDT 9/27/2025 $28.00 Packed [EMA…" at bounding box center [208, 193] width 367 height 241
click at [193, 259] on div "12012908 (328320338) N/A Pickup [DATE] 8:55 AM EDT 9/27/2025 $28.00 Packed [EMA…" at bounding box center [208, 193] width 367 height 241
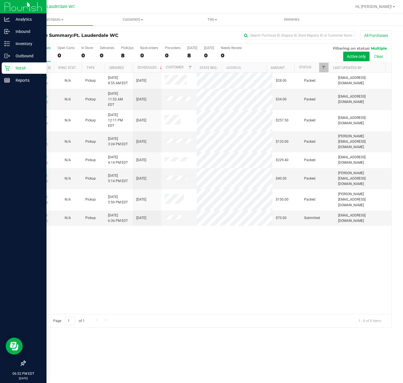
click at [7, 68] on icon at bounding box center [6, 68] width 5 height 5
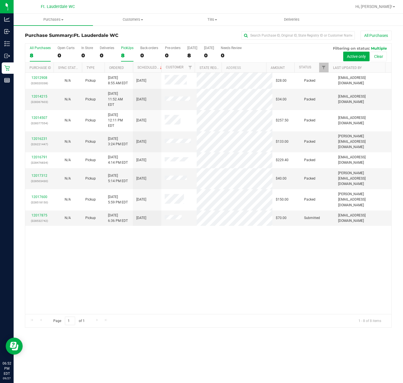
click at [123, 57] on div "8" at bounding box center [127, 55] width 12 height 7
click at [0, 0] on input "PickUps 8" at bounding box center [0, 0] width 0 height 0
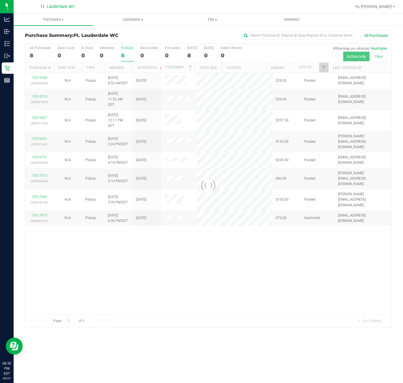
click at [140, 267] on div at bounding box center [208, 186] width 367 height 284
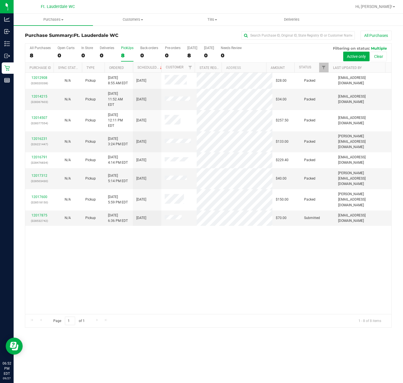
click at [163, 280] on div "12012908 (328320338) N/A Pickup [DATE] 8:55 AM EDT 9/27/2025 $28.00 Packed [EMA…" at bounding box center [208, 193] width 367 height 241
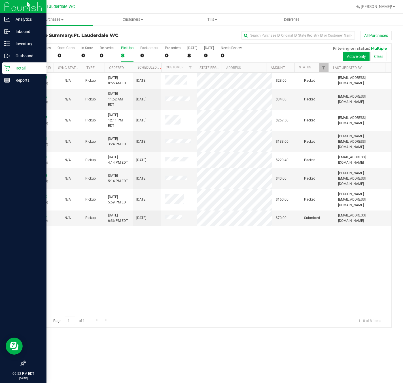
click at [7, 68] on icon at bounding box center [6, 68] width 5 height 5
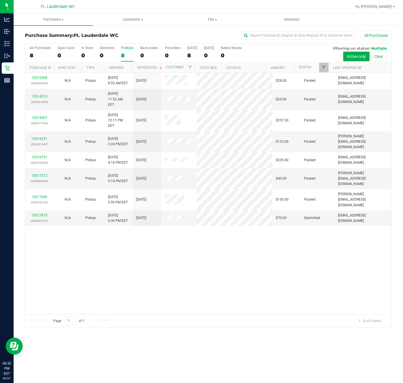
click at [199, 255] on div "12012908 (328320338) N/A Pickup [DATE] 8:55 AM EDT 9/27/2025 $28.00 Packed [EMA…" at bounding box center [208, 193] width 367 height 241
click at [123, 59] on div "8" at bounding box center [127, 55] width 12 height 7
click at [0, 0] on input "PickUps 8" at bounding box center [0, 0] width 0 height 0
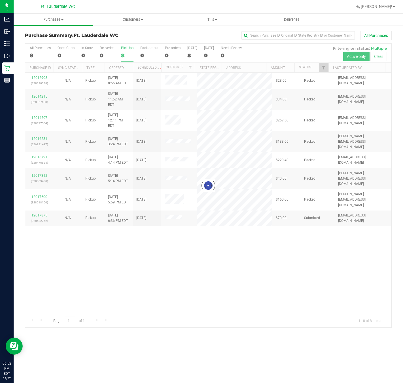
click at [179, 267] on div at bounding box center [208, 186] width 367 height 284
click at [196, 239] on div at bounding box center [208, 186] width 367 height 284
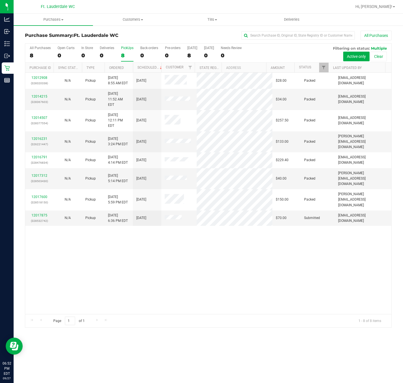
click at [230, 243] on div "12012908 (328320338) N/A Pickup [DATE] 8:55 AM EDT 9/27/2025 $28.00 Packed [EMA…" at bounding box center [208, 193] width 367 height 241
click at [214, 249] on div "12012908 (328320338) N/A Pickup [DATE] 8:55 AM EDT 9/27/2025 $28.00 Packed [EMA…" at bounding box center [208, 193] width 367 height 241
click at [84, 233] on div "12012908 (328320338) N/A Pickup [DATE] 8:55 AM EDT 9/27/2025 $28.00 Packed [EMA…" at bounding box center [208, 193] width 367 height 241
click at [7, 69] on icon at bounding box center [7, 68] width 6 height 6
click at [92, 250] on div "12012908 (328320338) N/A Pickup [DATE] 8:55 AM EDT 9/27/2025 $28.00 Packed [EMA…" at bounding box center [208, 193] width 367 height 241
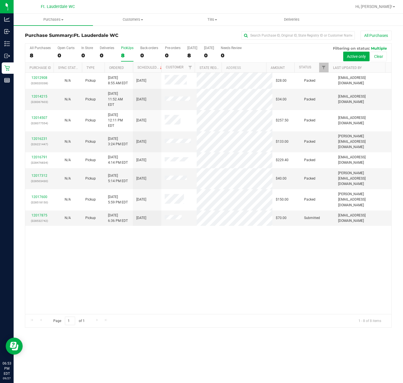
click at [123, 56] on div "8" at bounding box center [127, 55] width 12 height 7
click at [0, 0] on input "PickUps 8" at bounding box center [0, 0] width 0 height 0
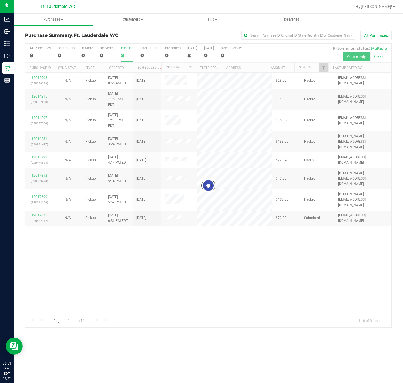
click at [5, 68] on icon at bounding box center [7, 68] width 6 height 6
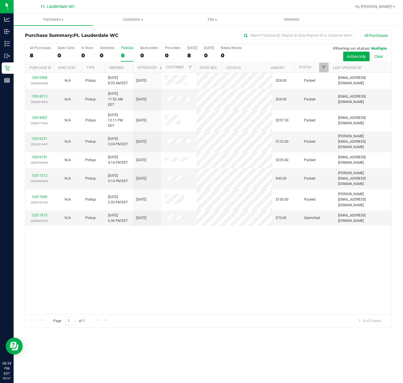
click at [171, 270] on div "12012908 (328320338) N/A Pickup [DATE] 8:55 AM EDT 9/27/2025 $28.00 Packed [EMA…" at bounding box center [208, 193] width 367 height 241
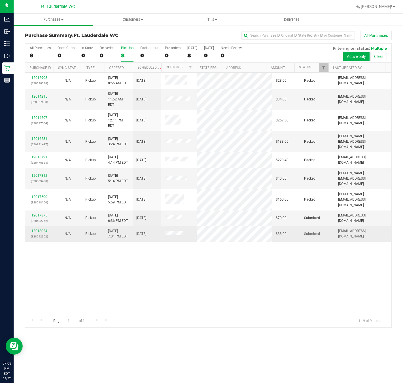
click at [47, 228] on div "12018024 (328542302)" at bounding box center [40, 233] width 22 height 11
click at [45, 234] on p "(328542302)" at bounding box center [40, 236] width 22 height 5
click at [44, 229] on link "12018024" at bounding box center [39, 231] width 16 height 4
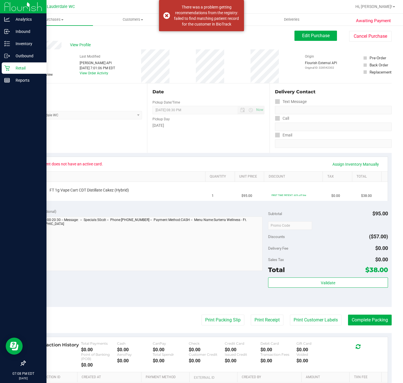
click at [11, 67] on p "Retail" at bounding box center [27, 68] width 34 height 7
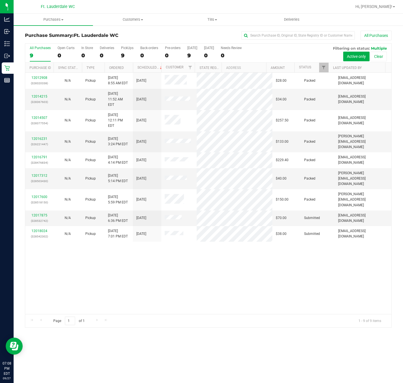
click at [236, 262] on div "12012908 (328320338) N/A Pickup [DATE] 8:55 AM EDT 9/27/2025 $28.00 Packed [EMA…" at bounding box center [208, 193] width 367 height 241
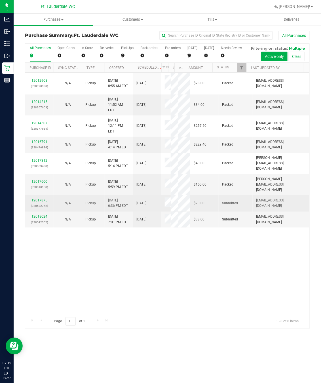
click at [51, 197] on td "12017875 (328532742)" at bounding box center [39, 203] width 28 height 16
click at [47, 203] on p "(328532742)" at bounding box center [40, 205] width 22 height 5
click at [46, 203] on p "(328532742)" at bounding box center [40, 205] width 22 height 5
click at [45, 198] on link "12017875" at bounding box center [39, 200] width 16 height 4
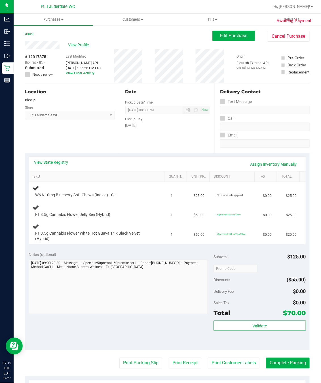
click at [101, 128] on div "Location Pickup Store Ft. Lauderdale WC Select Store [PERSON_NAME][GEOGRAPHIC_D…" at bounding box center [72, 118] width 95 height 70
click at [76, 124] on div "Location Pickup Store Ft. Lauderdale WC Select Store [PERSON_NAME][GEOGRAPHIC_D…" at bounding box center [72, 118] width 95 height 70
click at [86, 47] on span "View Profile" at bounding box center [79, 45] width 23 height 6
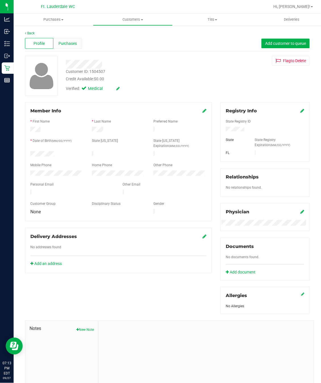
click at [72, 48] on div "Purchases" at bounding box center [67, 43] width 28 height 11
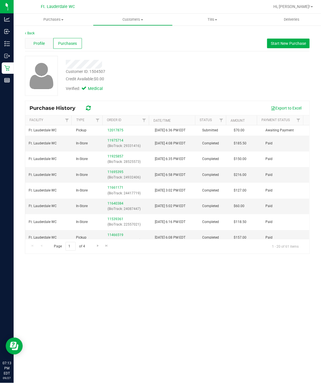
click at [44, 39] on div "Profile" at bounding box center [39, 43] width 28 height 11
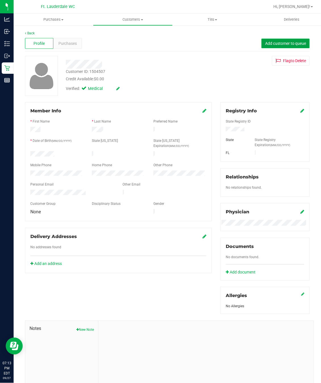
click at [274, 43] on span "Add customer to queue" at bounding box center [285, 43] width 41 height 5
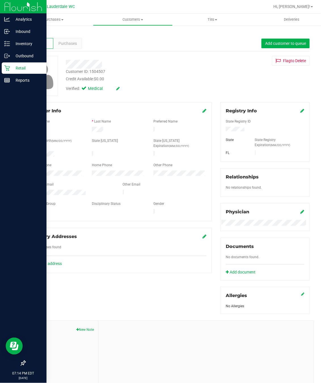
click at [5, 62] on div "Retail" at bounding box center [24, 67] width 45 height 11
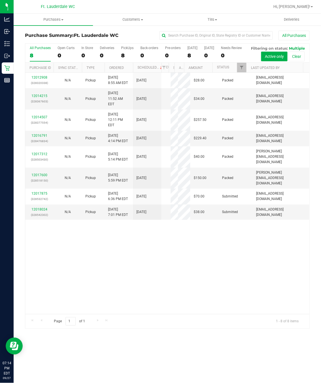
drag, startPoint x: 194, startPoint y: 262, endPoint x: 197, endPoint y: 262, distance: 3.1
click at [195, 262] on div "12012908 (328320338) N/A Pickup [DATE] 8:55 AM EDT 9/27/2025 $28.00 Packed [EMA…" at bounding box center [167, 193] width 284 height 241
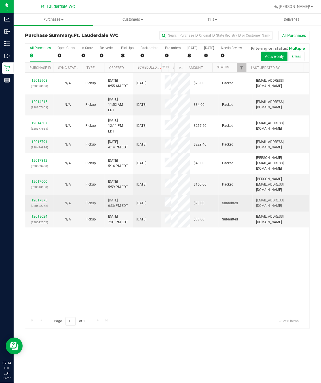
click at [42, 198] on link "12017875" at bounding box center [39, 200] width 16 height 4
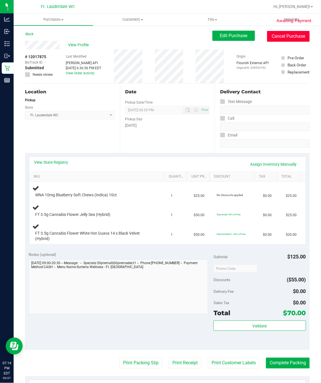
click at [272, 36] on button "Cancel Purchase" at bounding box center [288, 36] width 43 height 11
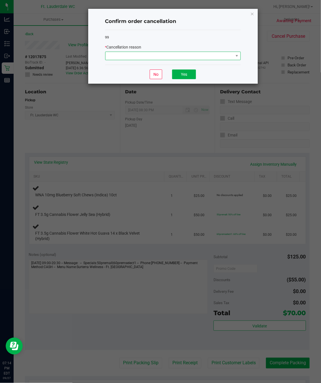
click at [136, 59] on span at bounding box center [170, 56] width 128 height 8
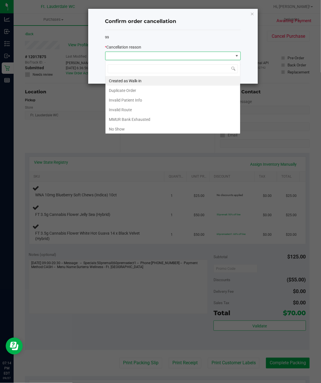
scroll to position [9, 135]
click at [122, 131] on li "No Show" at bounding box center [173, 129] width 135 height 10
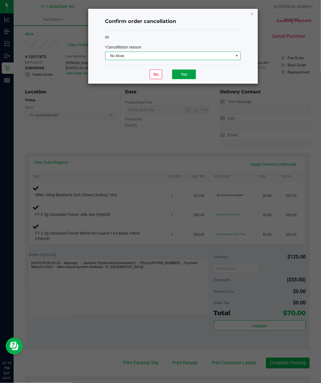
click at [184, 75] on button "Yes" at bounding box center [184, 75] width 24 height 10
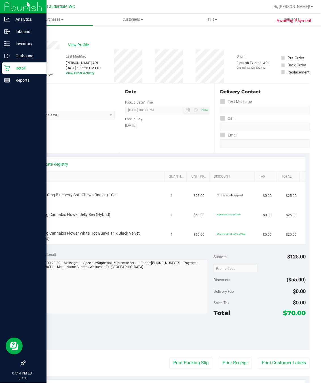
click at [6, 67] on icon at bounding box center [7, 68] width 6 height 6
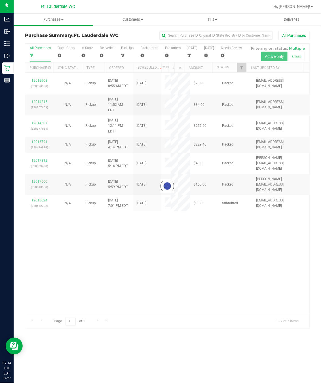
click at [109, 280] on div at bounding box center [167, 186] width 284 height 285
click at [35, 200] on div at bounding box center [167, 186] width 284 height 285
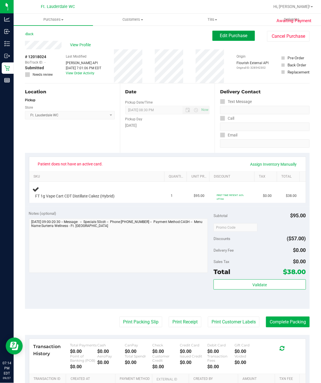
click at [222, 38] on span "Edit Purchase" at bounding box center [234, 35] width 28 height 5
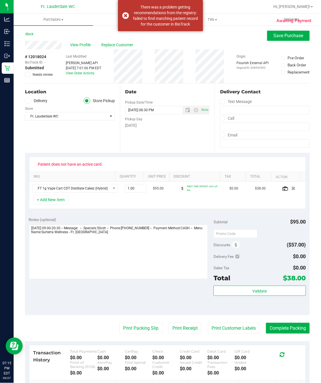
drag, startPoint x: 118, startPoint y: 45, endPoint x: 105, endPoint y: 49, distance: 14.0
click at [101, 49] on div "Last Modified [PERSON_NAME] API [DATE] 7:01:06 PM EDT View Order Activity" at bounding box center [83, 66] width 35 height 34
click at [117, 41] on div "View Profile Replace Customer" at bounding box center [167, 45] width 285 height 9
click at [117, 43] on span "Replace Customer" at bounding box center [118, 45] width 34 height 6
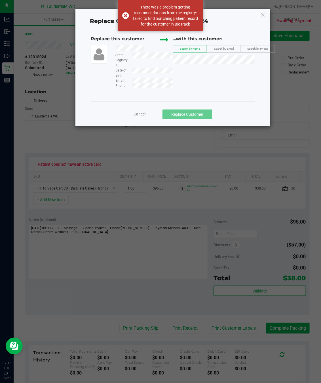
drag, startPoint x: 196, startPoint y: 65, endPoint x: 235, endPoint y: 146, distance: 89.8
click at [235, 146] on ngb-modal-window "Replace Customer for Order #12018024 Replace this customer State Registry ID Da…" at bounding box center [162, 191] width 325 height 383
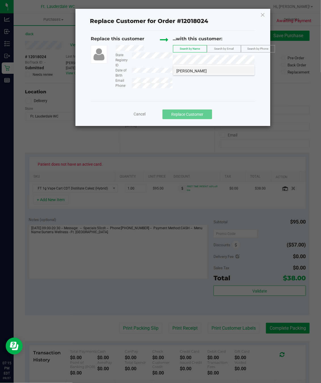
click at [216, 67] on li "[PERSON_NAME]" at bounding box center [213, 70] width 81 height 8
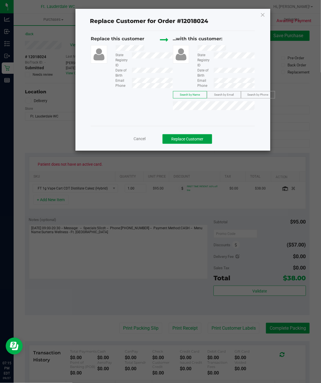
click at [188, 141] on button "Replace Customer" at bounding box center [188, 139] width 50 height 10
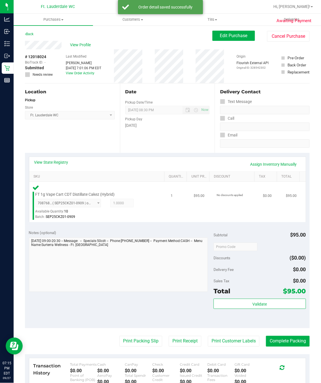
scroll to position [43, 0]
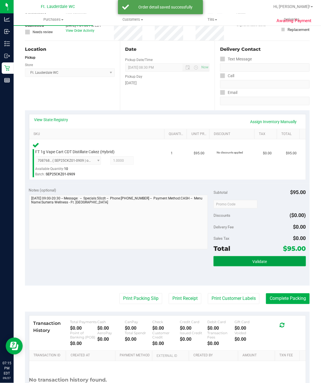
click at [264, 259] on button "Validate" at bounding box center [260, 261] width 92 height 10
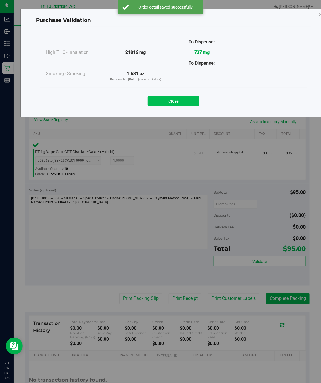
click at [164, 100] on button "Close" at bounding box center [174, 101] width 52 height 10
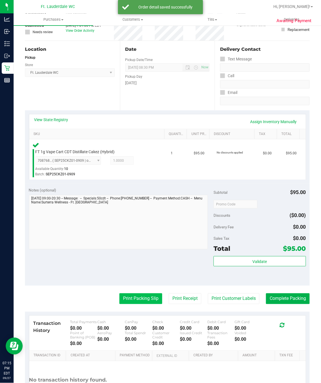
click at [140, 296] on button "Print Packing Slip" at bounding box center [140, 298] width 43 height 11
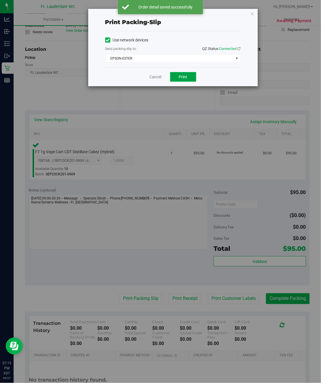
click at [191, 78] on button "Print" at bounding box center [183, 77] width 26 height 10
click at [163, 76] on div "Cancel Print" at bounding box center [173, 76] width 136 height 19
click at [161, 76] on link "Cancel" at bounding box center [156, 77] width 12 height 6
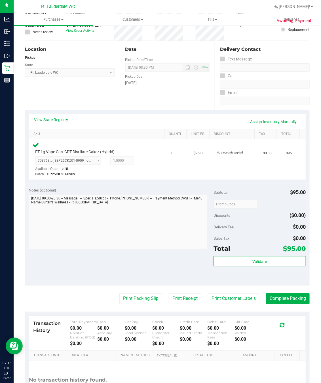
click at [178, 131] on th "Quantity" at bounding box center [175, 134] width 22 height 10
drag, startPoint x: 174, startPoint y: 79, endPoint x: 176, endPoint y: 87, distance: 8.1
click at [174, 80] on div "Pickup Day [DATE]" at bounding box center [167, 79] width 85 height 14
click at [259, 270] on div "Validate" at bounding box center [260, 269] width 92 height 26
click at [257, 253] on div "Total $95.00" at bounding box center [260, 248] width 92 height 10
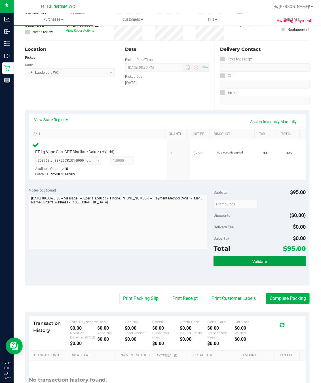
click at [262, 262] on span "Validate" at bounding box center [259, 261] width 14 height 5
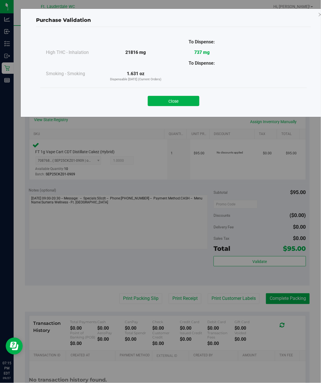
click at [170, 103] on button "Close" at bounding box center [174, 101] width 52 height 10
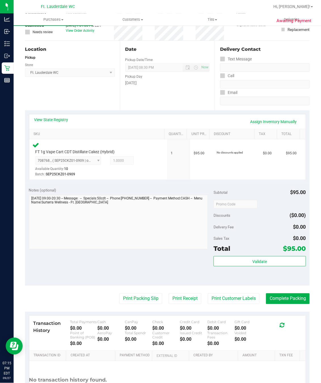
click at [134, 293] on purchase-details "Back Edit Purchase Cancel Purchase View Profile # 12018024 BioTrack ID: - Submi…" at bounding box center [167, 205] width 285 height 434
click at [136, 296] on button "Print Packing Slip" at bounding box center [140, 298] width 43 height 11
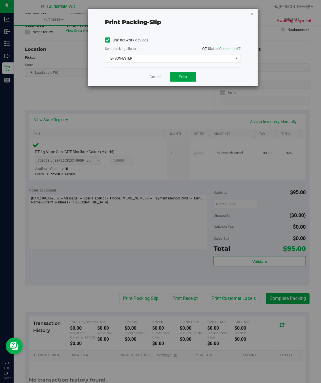
click at [186, 74] on button "Print" at bounding box center [183, 77] width 26 height 10
click at [151, 73] on div "Cancel Print" at bounding box center [173, 76] width 136 height 19
click at [153, 78] on link "Cancel" at bounding box center [156, 77] width 12 height 6
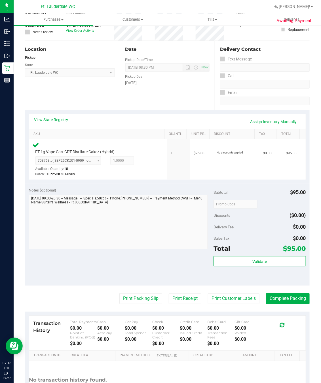
click at [154, 91] on div "Date Pickup Date/Time [DATE] Now [DATE] 08:30 PM Now Pickup Day [DATE]" at bounding box center [167, 76] width 95 height 70
click at [157, 92] on div "Date Pickup Date/Time [DATE] Now [DATE] 08:30 PM Now Pickup Day [DATE]" at bounding box center [167, 76] width 95 height 70
click at [239, 260] on button "Validate" at bounding box center [260, 261] width 92 height 10
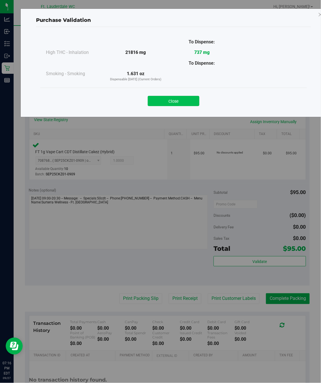
click at [165, 100] on button "Close" at bounding box center [174, 101] width 52 height 10
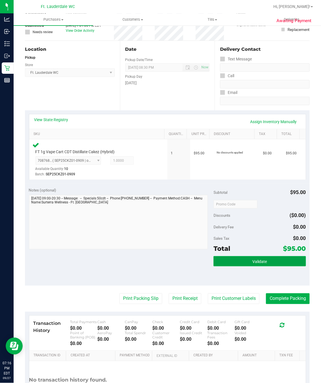
click at [267, 261] on button "Validate" at bounding box center [260, 261] width 92 height 10
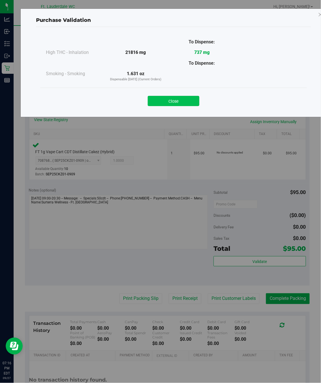
click at [174, 100] on button "Close" at bounding box center [174, 101] width 52 height 10
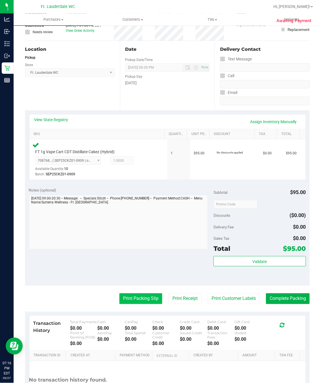
click at [129, 298] on button "Print Packing Slip" at bounding box center [140, 298] width 43 height 11
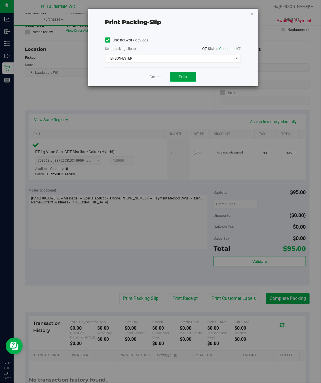
click at [183, 77] on span "Print" at bounding box center [183, 77] width 9 height 5
click at [156, 79] on link "Cancel" at bounding box center [156, 77] width 12 height 6
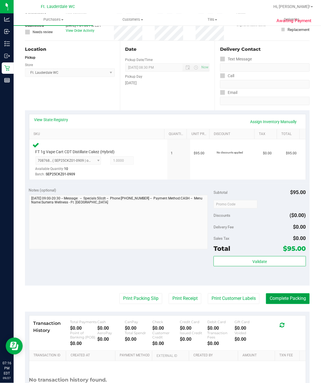
click at [282, 297] on button "Complete Packing" at bounding box center [288, 298] width 44 height 11
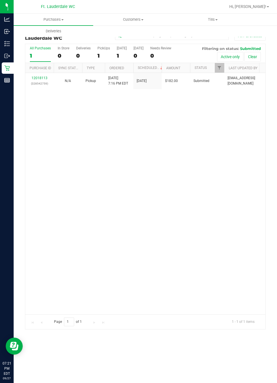
click at [69, 177] on div "12018113 (328542759) N/A Pickup [DATE] 7:16 PM EDT 9/27/2025 $182.00 Submitted …" at bounding box center [145, 193] width 240 height 241
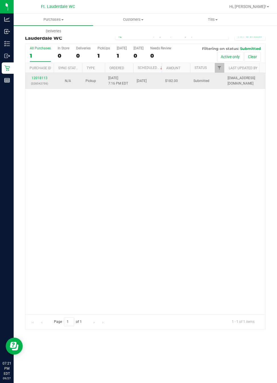
click at [30, 81] on p "(328542759)" at bounding box center [40, 83] width 22 height 5
click at [39, 79] on link "12018113" at bounding box center [39, 78] width 16 height 4
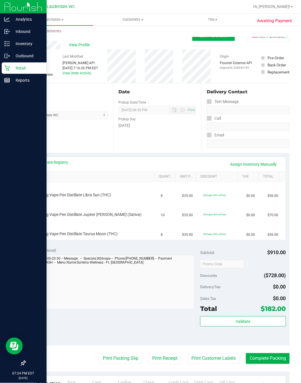
click at [14, 62] on div "Retail" at bounding box center [24, 67] width 45 height 11
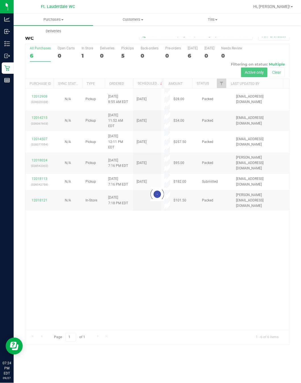
click at [165, 222] on div at bounding box center [157, 194] width 264 height 300
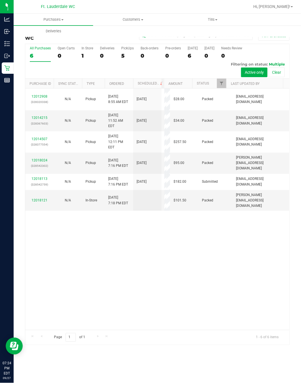
click at [165, 230] on div "12012908 (328320338) N/A Pickup [DATE] 8:55 AM EDT 9/27/2025 $28.00 Packed [EMA…" at bounding box center [157, 209] width 264 height 241
click at [222, 337] on div "Page 1 of 1 1 - 7 of 7 items" at bounding box center [157, 337] width 264 height 15
click at [116, 256] on div "12012908 (328320338) N/A Pickup [DATE] 8:55 AM EDT 9/27/2025 $28.00 Packed [EMA…" at bounding box center [157, 209] width 264 height 241
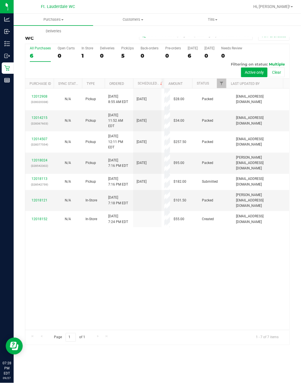
click at [130, 58] on div "5" at bounding box center [127, 55] width 12 height 7
click at [0, 0] on input "PickUps 5" at bounding box center [0, 0] width 0 height 0
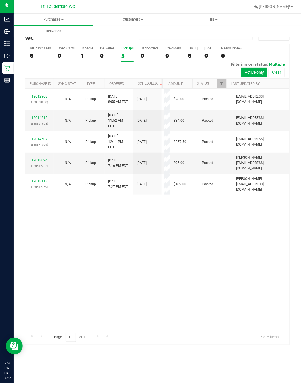
click at [182, 247] on div "12012908 (328320338) N/A Pickup [DATE] 8:55 AM EDT 9/27/2025 $28.00 Packed [EMA…" at bounding box center [157, 209] width 264 height 241
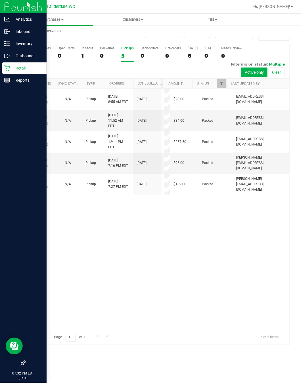
click at [9, 66] on icon at bounding box center [7, 68] width 6 height 6
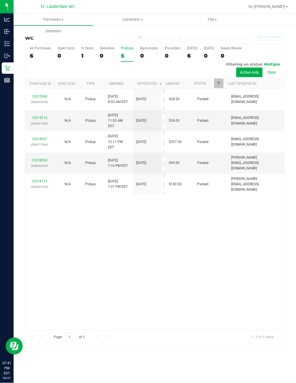
click at [125, 56] on div "5" at bounding box center [127, 55] width 12 height 7
click at [0, 0] on input "PickUps 5" at bounding box center [0, 0] width 0 height 0
click at [181, 243] on div "12012908 (328320338) N/A Pickup [DATE] 8:55 AM EDT 9/27/2025 $28.00 Packed [EMA…" at bounding box center [155, 209] width 260 height 241
click at [125, 56] on div "5" at bounding box center [127, 55] width 12 height 7
click at [0, 0] on input "PickUps 5" at bounding box center [0, 0] width 0 height 0
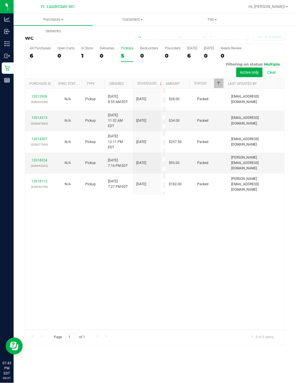
click at [91, 205] on div "12012908 (328320338) N/A Pickup [DATE] 8:55 AM EDT 9/27/2025 $28.00 Packed [EMA…" at bounding box center [155, 209] width 260 height 241
click at [93, 227] on div "12012908 (328320338) N/A Pickup [DATE] 8:55 AM EDT 9/27/2025 $28.00 Packed [EMA…" at bounding box center [155, 209] width 260 height 241
click at [94, 240] on div "12012908 (328320338) N/A Pickup [DATE] 8:55 AM EDT 9/27/2025 $28.00 Packed [EMA…" at bounding box center [155, 209] width 260 height 241
click at [121, 51] on label "PickUps 5" at bounding box center [127, 54] width 12 height 16
click at [0, 0] on input "PickUps 5" at bounding box center [0, 0] width 0 height 0
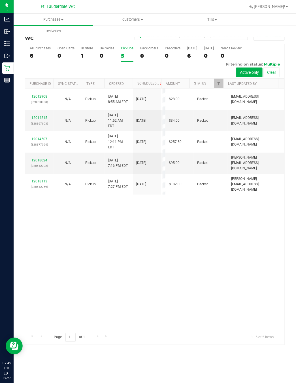
click at [163, 199] on div "12012908 (328320338) N/A Pickup [DATE] 8:55 AM EDT 9/27/2025 $28.00 Packed [EMA…" at bounding box center [155, 209] width 260 height 241
